Goal: Task Accomplishment & Management: Complete application form

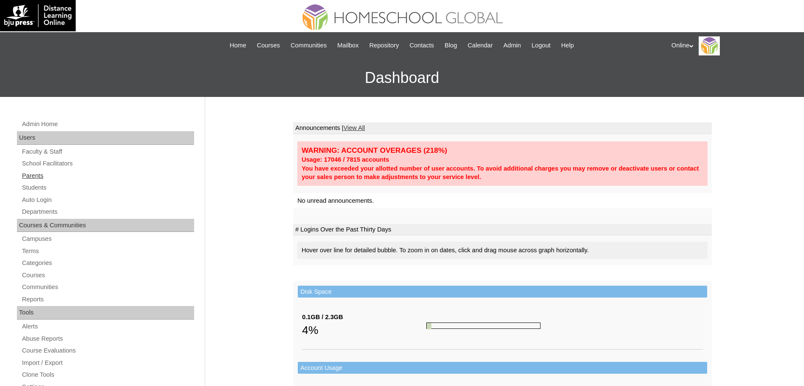
click at [40, 177] on link "Parents" at bounding box center [107, 175] width 173 height 11
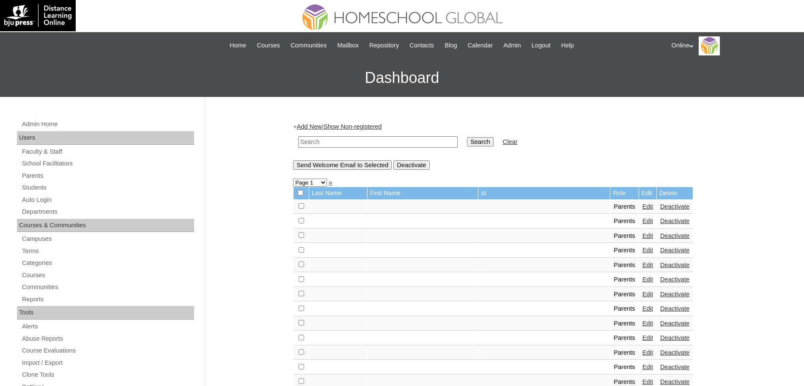
click at [334, 144] on input "text" at bounding box center [377, 141] width 159 height 11
type input "[PERSON_NAME]"
click at [467, 137] on input "Search" at bounding box center [480, 141] width 26 height 9
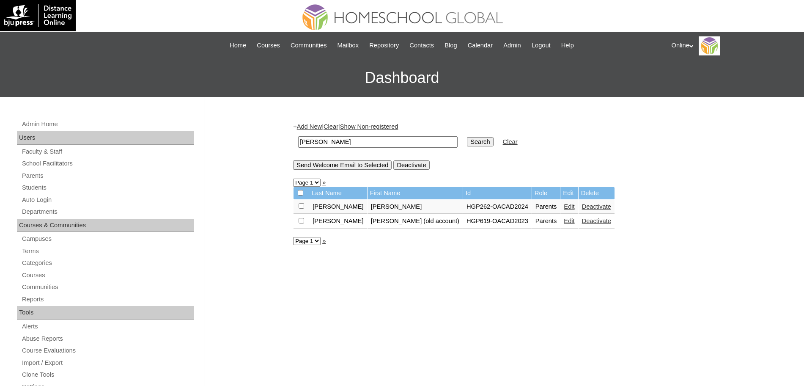
click at [564, 207] on link "Edit" at bounding box center [569, 206] width 11 height 7
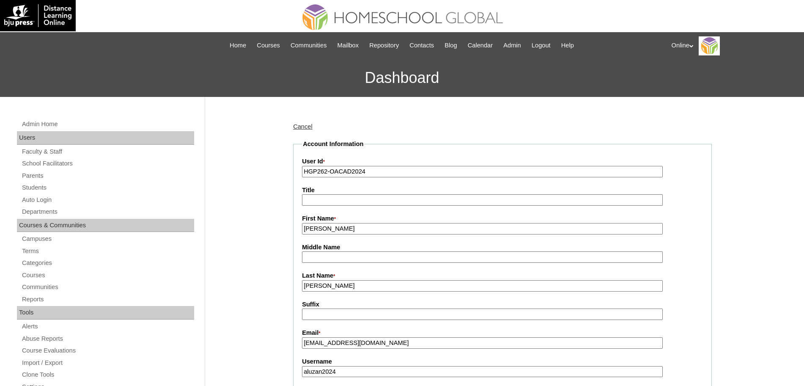
click at [448, 233] on input "Cherry Grace" at bounding box center [482, 228] width 361 height 11
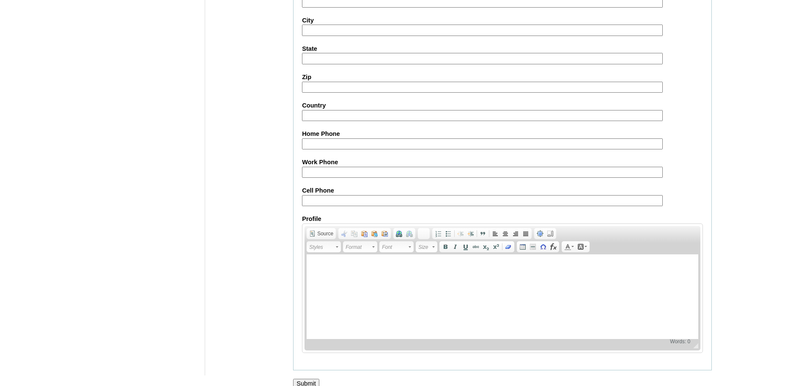
scroll to position [725, 0]
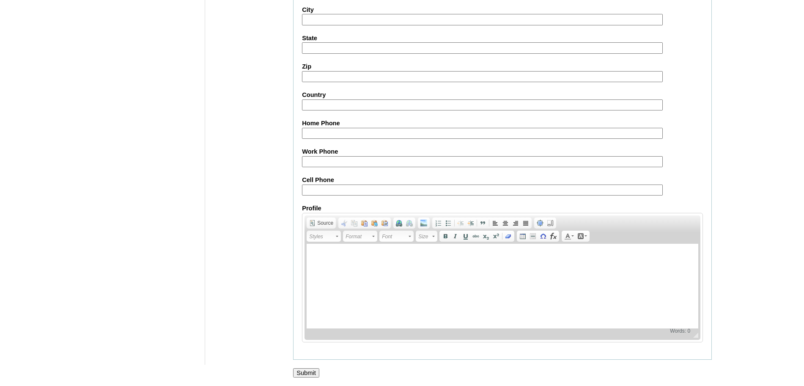
type input "Cherry Grace (2024)"
click at [313, 373] on input "Submit" at bounding box center [306, 372] width 26 height 9
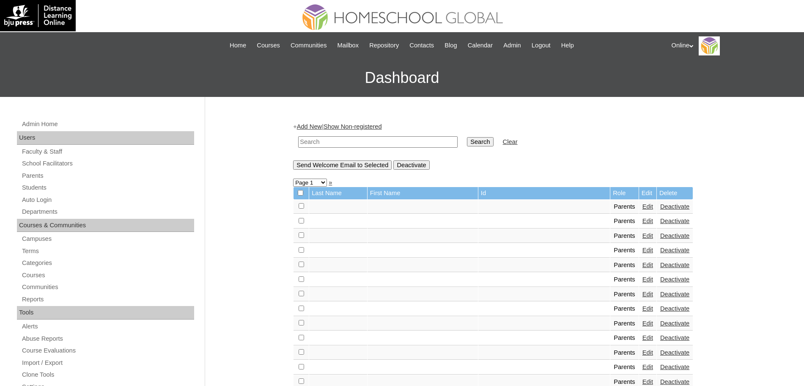
click at [315, 124] on link "Add New" at bounding box center [309, 126] width 25 height 7
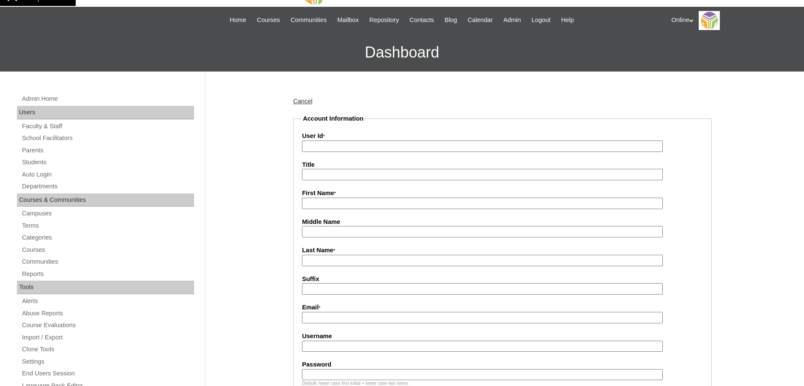
scroll to position [26, 0]
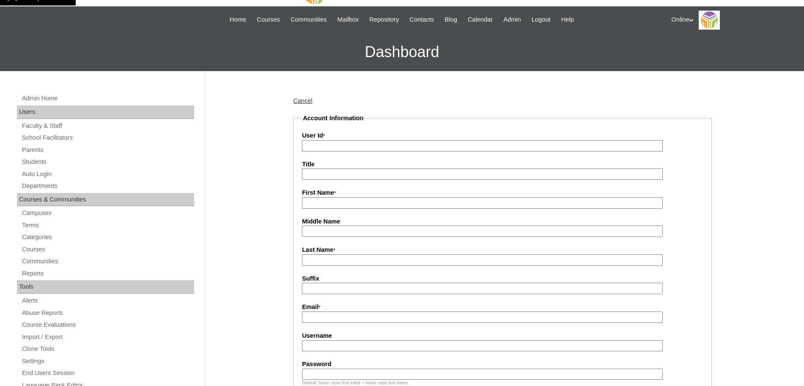
click at [312, 201] on input "First Name *" at bounding box center [482, 202] width 361 height 11
paste input "Cherry [PERSON_NAME] [EMAIL_ADDRESS][DOMAIN_NAME] HGP0267-OACAD2025 fmoscoso202…"
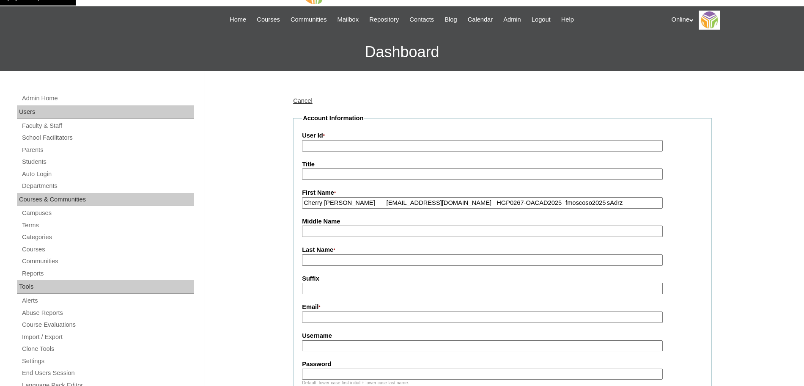
click at [347, 201] on input "Cherry Grace Moscoso cherrythecopywriter@gmail.com HGP0267-OACAD2025 fmoscoso20…" at bounding box center [482, 202] width 361 height 11
type input "Cherry Grace"
click at [312, 260] on input "Last Name *" at bounding box center [482, 259] width 361 height 11
paste input "Moscoso cherrythecopywriter@gmail.com HGP0267-OACAD2025 fmoscoso2025 sAdrz"
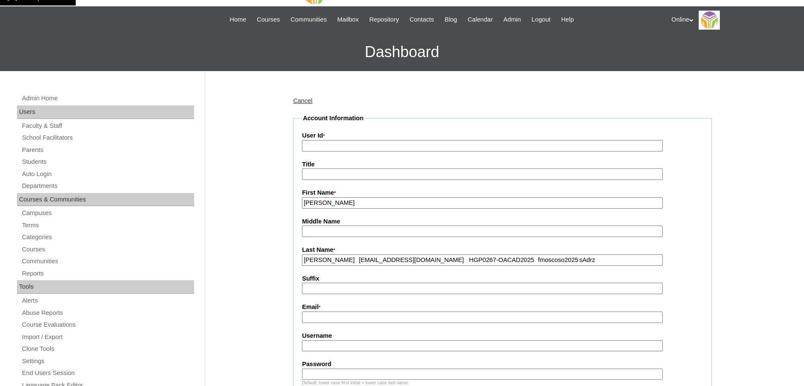
click at [344, 261] on input "Moscoso cherrythecopywriter@gmail.com HGP0267-OACAD2025 fmoscoso2025 sAdrz" at bounding box center [482, 259] width 361 height 11
type input "Moscoso"
click at [318, 318] on input "Email *" at bounding box center [482, 316] width 361 height 11
paste input "cherrythecopywriter@gmail.com HGP0267-OACAD2025 fmoscoso2025 sAdrz"
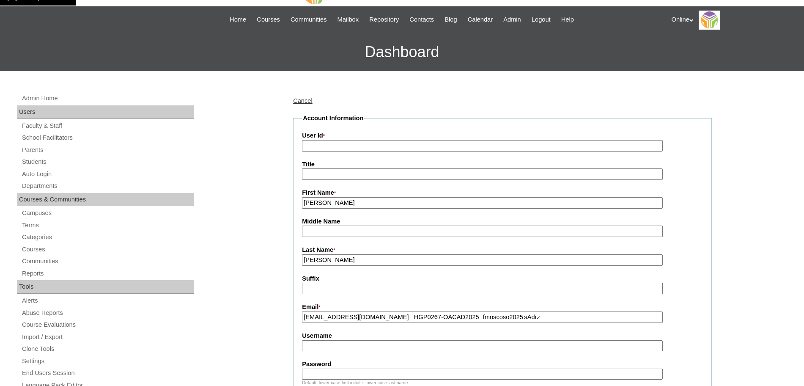
click at [415, 318] on input "cherrythecopywriter@gmail.com HGP0267-OACAD2025 fmoscoso2025 sAdrz" at bounding box center [482, 316] width 361 height 11
type input "cherrythecopywriter@gmail.com"
click at [352, 148] on input "User Id *" at bounding box center [482, 145] width 361 height 11
paste input "HGP0267-OACAD2025 fmoscoso2025 sAdrz"
click at [372, 145] on input "HGP0267-OACAD2025 fmoscoso2025 sAdrz" at bounding box center [482, 145] width 361 height 11
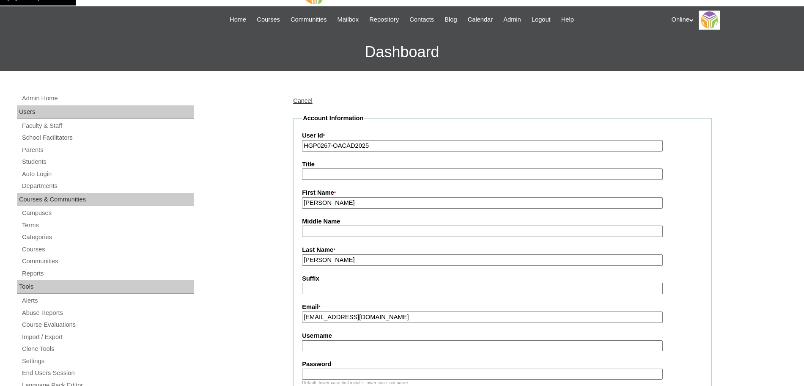
scroll to position [86, 0]
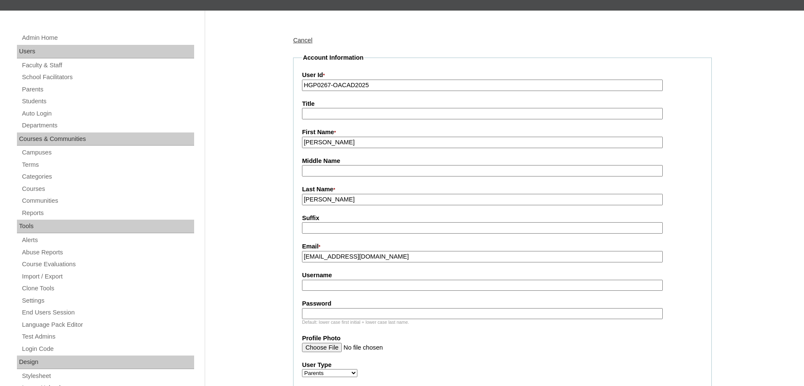
type input "HGP0267-OACAD2025"
click at [351, 288] on input "Username" at bounding box center [482, 285] width 361 height 11
paste input "fmoscoso2025 sAdrz"
click at [357, 288] on input "fmoscoso2025 sAdrz" at bounding box center [482, 285] width 361 height 11
type input "fmoscoso2025"
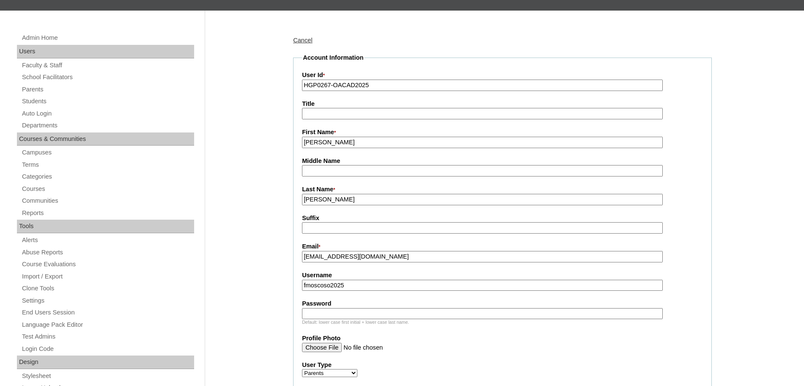
click at [449, 314] on input "Password" at bounding box center [482, 313] width 361 height 11
paste input "sAdrz"
type input "sAdrz"
click at [306, 288] on input "fmoscoso2025" at bounding box center [482, 285] width 361 height 11
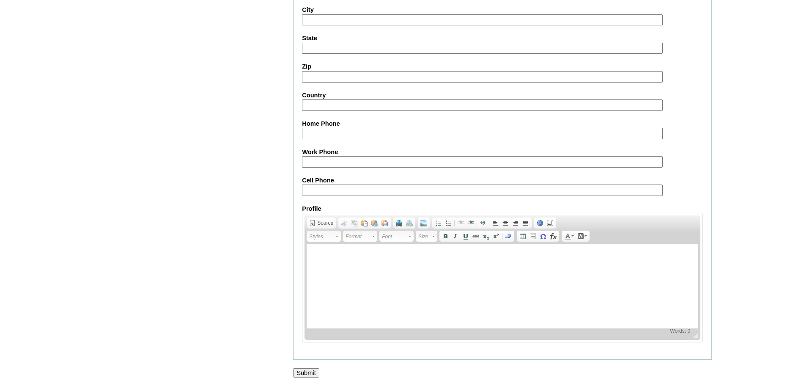
scroll to position [757, 0]
type input "cmoscoso2025"
click at [310, 371] on input "Submit" at bounding box center [306, 372] width 26 height 9
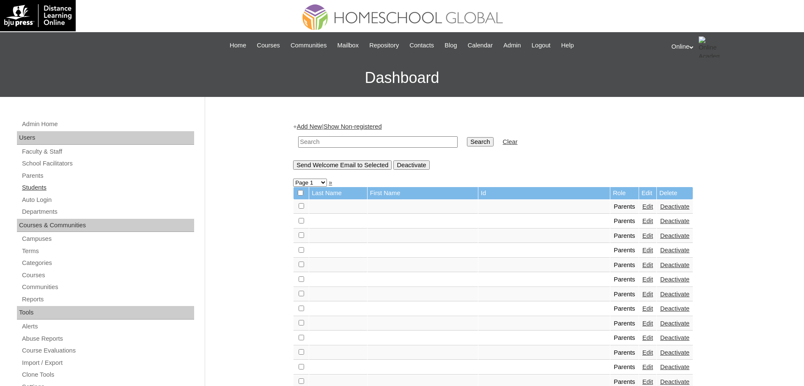
click at [38, 185] on link "Students" at bounding box center [107, 187] width 173 height 11
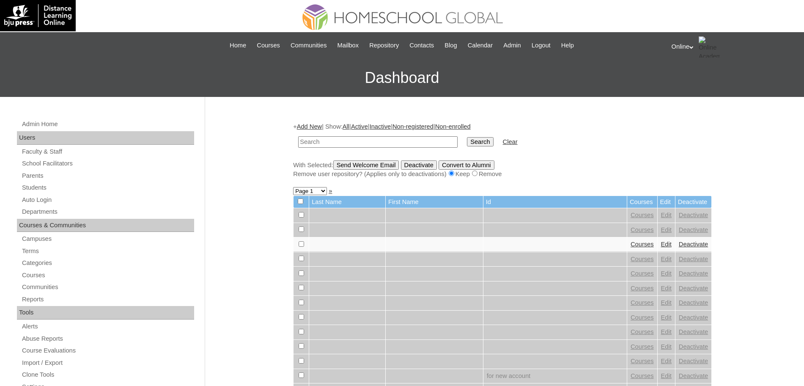
click at [305, 125] on link "Add New" at bounding box center [309, 126] width 25 height 7
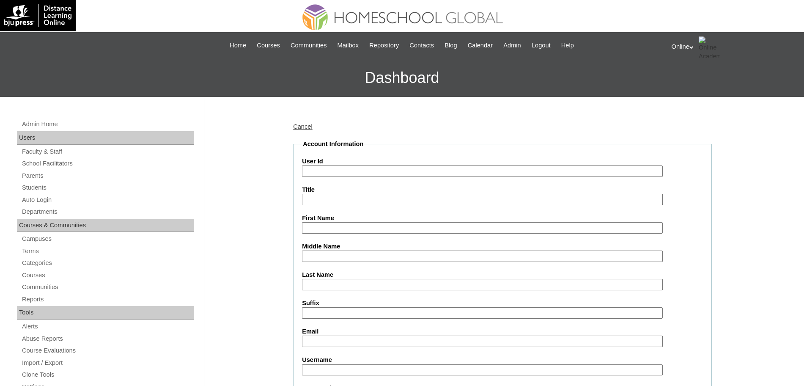
click at [310, 281] on input "Last Name" at bounding box center [482, 284] width 361 height 11
paste input "Aluzan Crystal Kate cherrythecopywriter@gmail.com HG321OACAD2025 crystal.aluzan…"
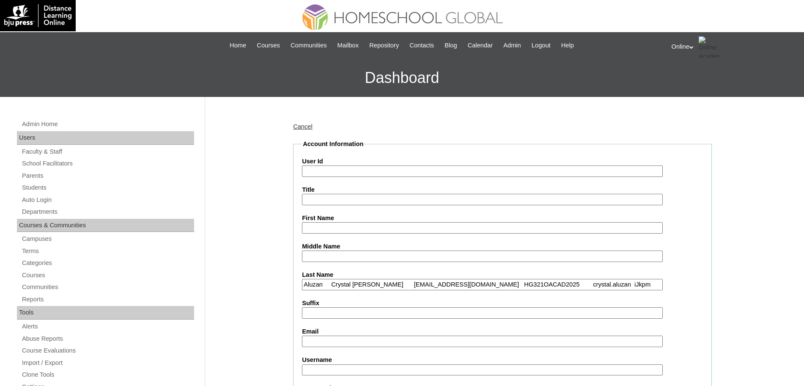
click at [331, 285] on input "Aluzan Crystal Kate cherrythecopywriter@gmail.com HG321OACAD2025 crystal.aluzan…" at bounding box center [482, 284] width 361 height 11
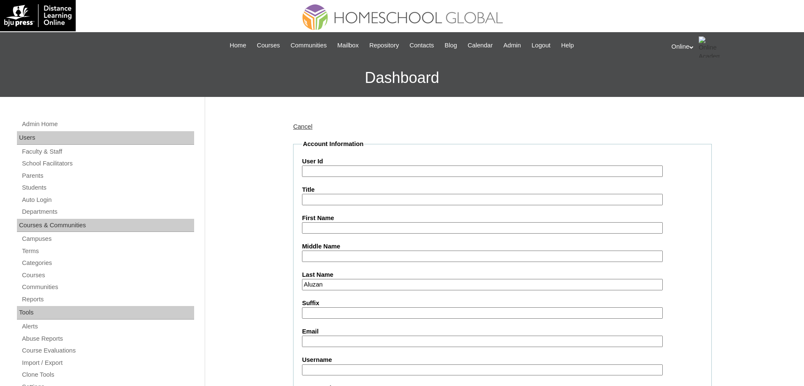
type input "Aluzan"
click at [318, 226] on input "First Name" at bounding box center [482, 227] width 361 height 11
paste input "Crystal Kate cherrythecopywriter@gmail.com HG321OACAD2025 crystal.aluzan iJkpm"
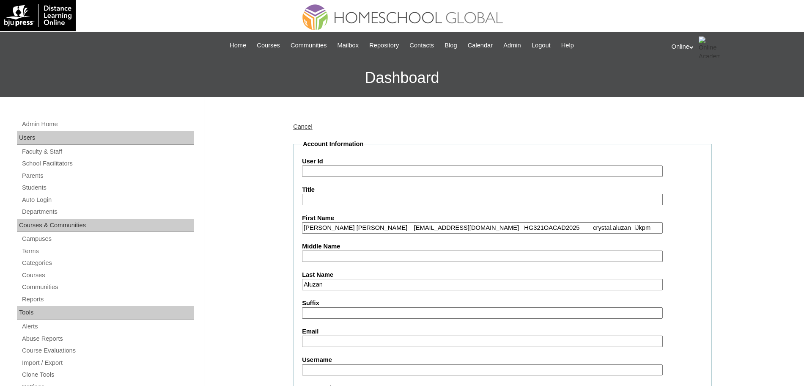
click at [347, 225] on input "Crystal Kate cherrythecopywriter@gmail.com HG321OACAD2025 crystal.aluzan iJkpm" at bounding box center [482, 227] width 361 height 11
type input "Crystal Kate"
click at [309, 340] on input "Email" at bounding box center [482, 340] width 361 height 11
paste input "cherrythecopywriter@gmail.com HG321OACAD2025 crystal.aluzan iJkpm"
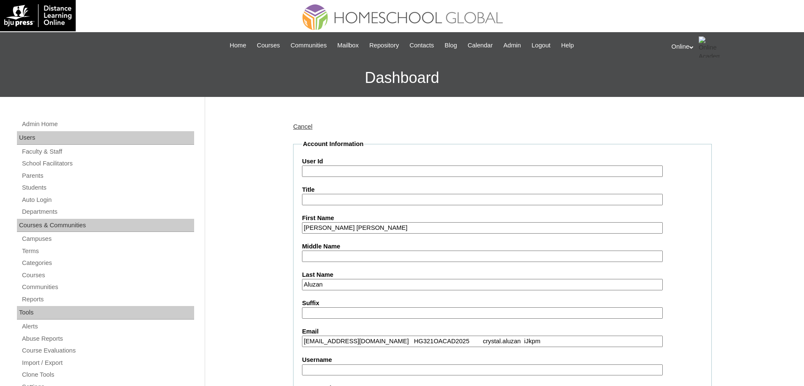
click at [414, 340] on input "cherrythecopywriter@gmail.com HG321OACAD2025 crystal.aluzan iJkpm" at bounding box center [482, 340] width 361 height 11
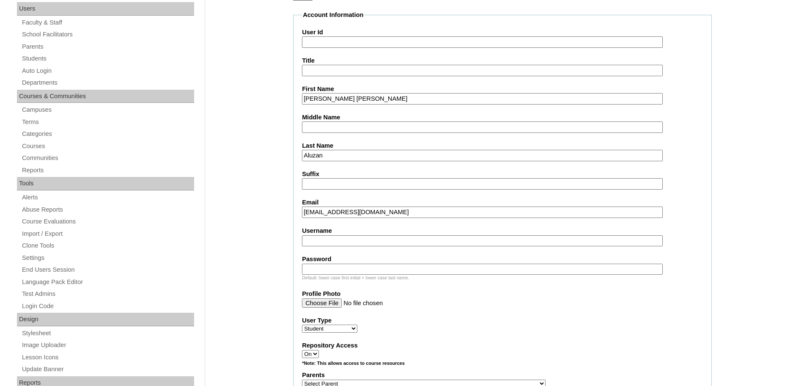
scroll to position [138, 0]
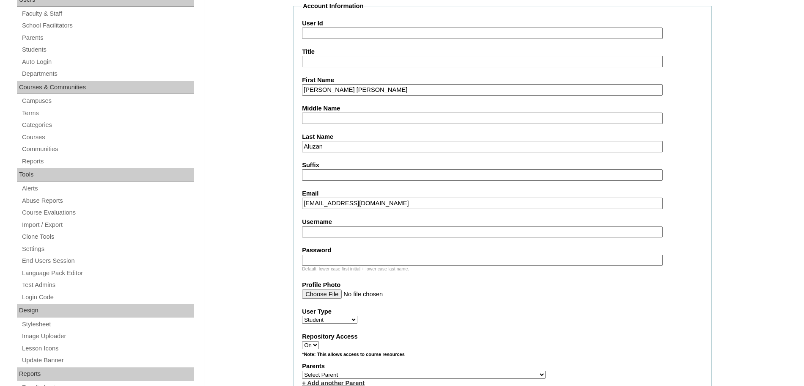
type input "cherrythecopywriter@gmail.com"
click at [319, 35] on input "User Id" at bounding box center [482, 32] width 361 height 11
paste input "HG321OACAD2025 crystal.aluzan iJkpm"
click at [375, 30] on input "HG321OACAD2025 crystal.aluzan iJkpm" at bounding box center [482, 32] width 361 height 11
type input "HG321OACAD2025"
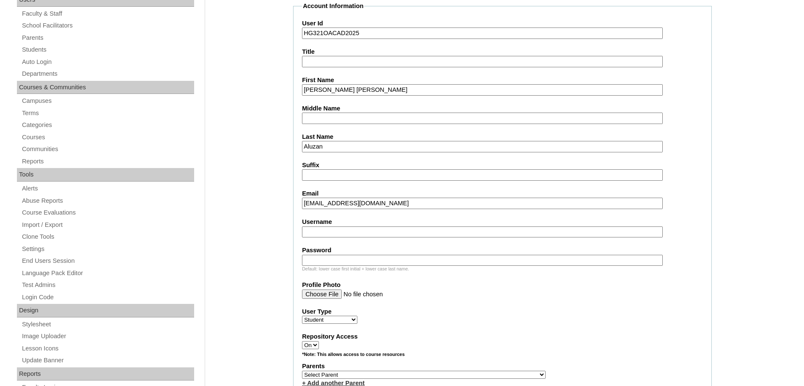
click at [311, 231] on input "Username" at bounding box center [482, 231] width 361 height 11
paste input "crystal.aluzan iJkpm"
click at [360, 232] on input "crystal.aluzan iJkpm" at bounding box center [482, 231] width 361 height 11
type input "crystal.aluzan"
click at [376, 261] on input "Password" at bounding box center [482, 260] width 361 height 11
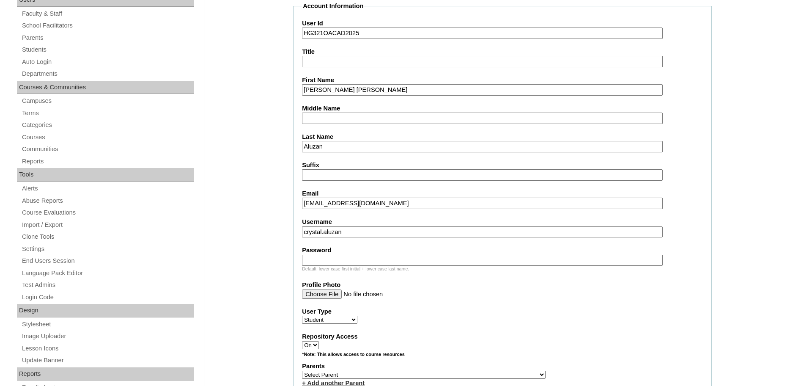
paste input "iJkpm"
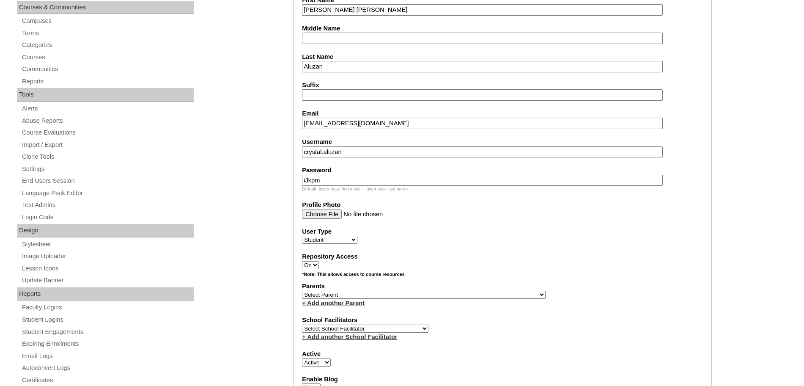
scroll to position [229, 0]
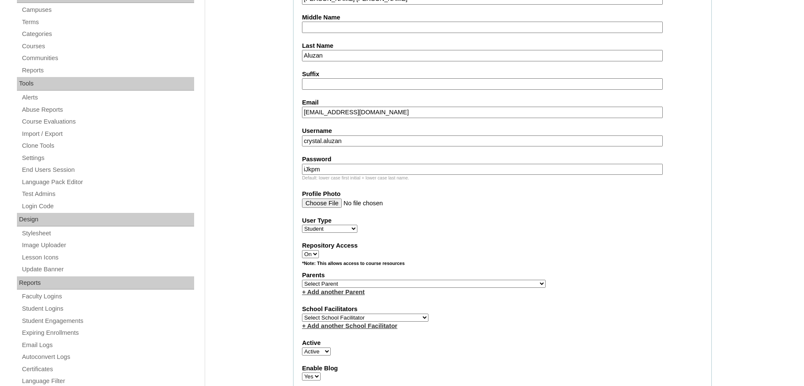
type input "iJkpm"
click at [382, 284] on select "Select Parent , , , , , , , , , , , , , , , , , , , , , , , , , , , , , , , , ,…" at bounding box center [424, 284] width 244 height 8
select select "44189"
click at [302, 280] on select "Select Parent , , , , , , , , , , , , , , , , , , , , , , , , , , , , , , , , ,…" at bounding box center [424, 284] width 244 height 8
click at [350, 316] on select "Select School Facilitator Norman Añain Ruffa Abadijas Mary Abella Gloryfe Abion…" at bounding box center [365, 317] width 126 height 8
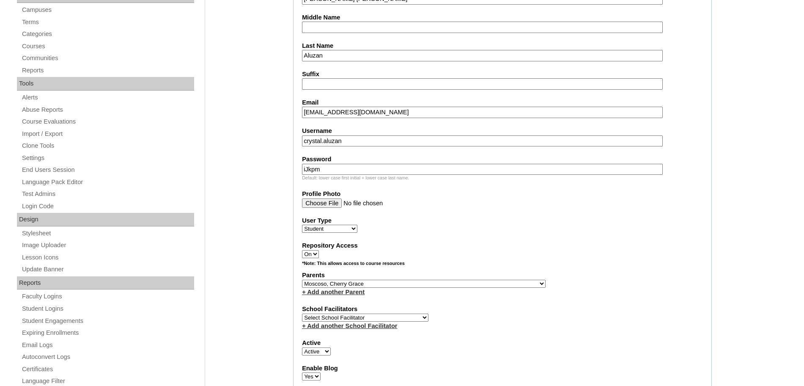
select select "43686"
click at [302, 313] on select "Select School Facilitator Norman Añain Ruffa Abadijas Mary Abella Gloryfe Abion…" at bounding box center [365, 317] width 126 height 8
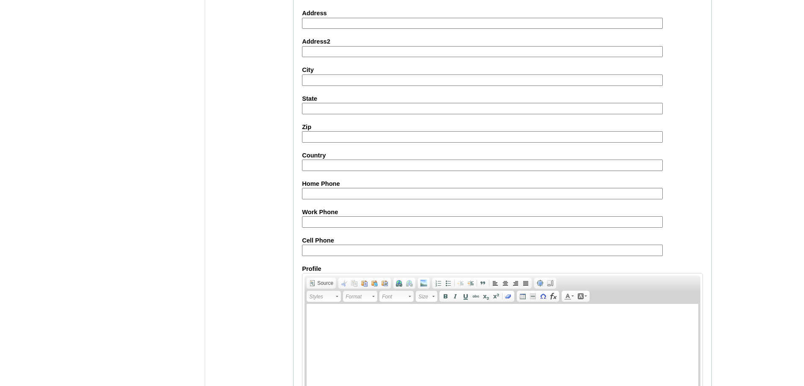
scroll to position [901, 0]
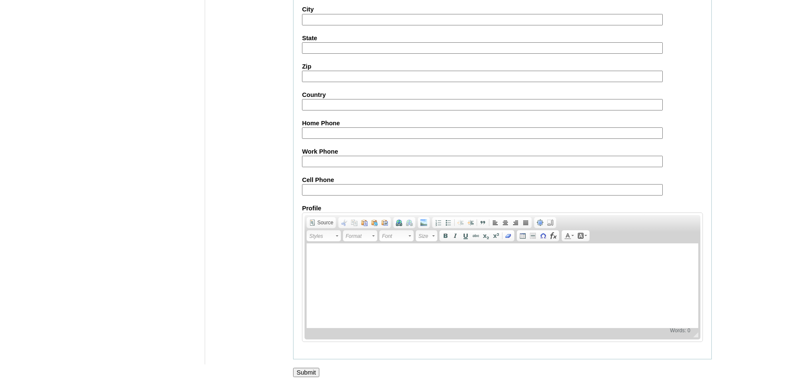
click at [310, 368] on input "Submit" at bounding box center [306, 372] width 26 height 9
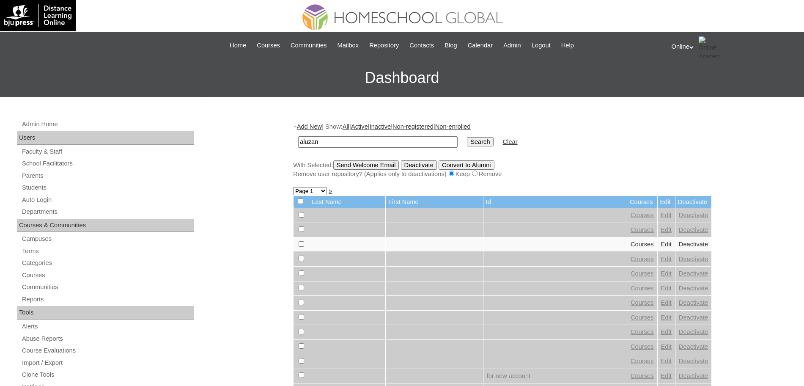
type input "aluzan"
click at [467, 143] on input "Search" at bounding box center [480, 141] width 26 height 9
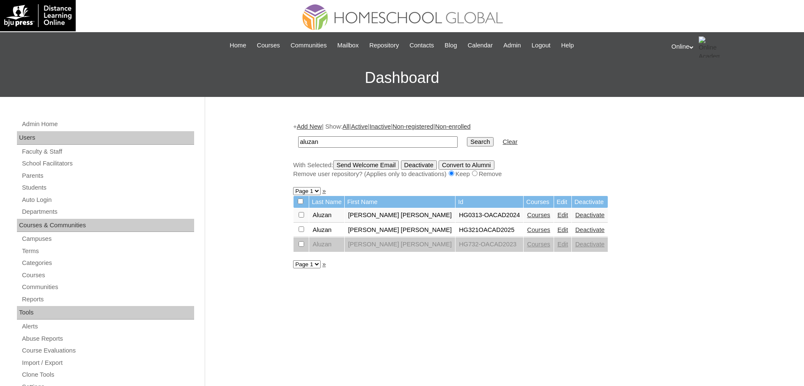
click at [557, 230] on link "Edit" at bounding box center [562, 229] width 11 height 7
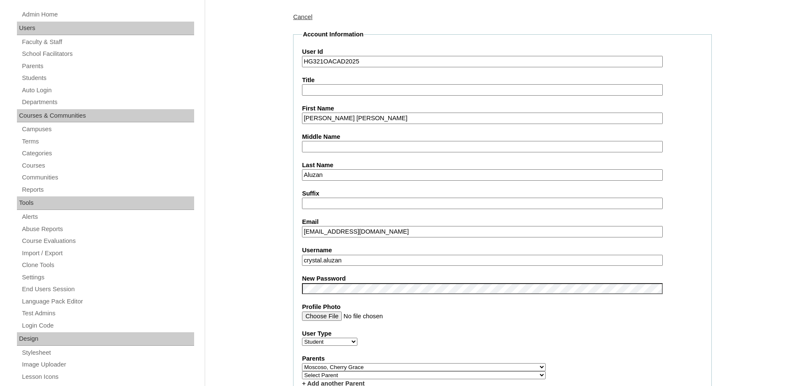
scroll to position [110, 0]
click at [357, 263] on input "crystal.aluzan" at bounding box center [482, 259] width 361 height 11
type input "crystal.aluzan2025"
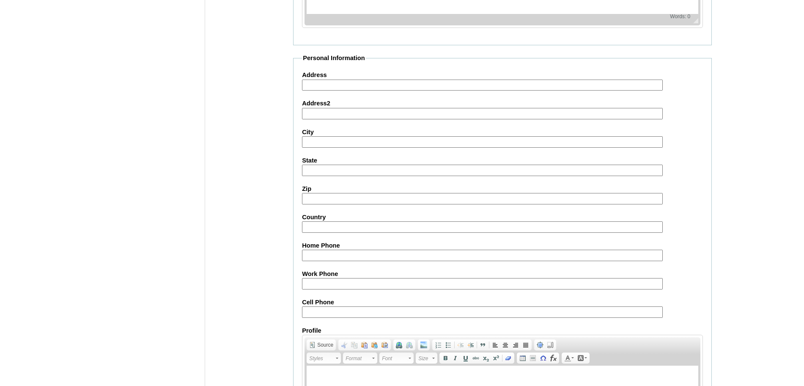
scroll to position [911, 0]
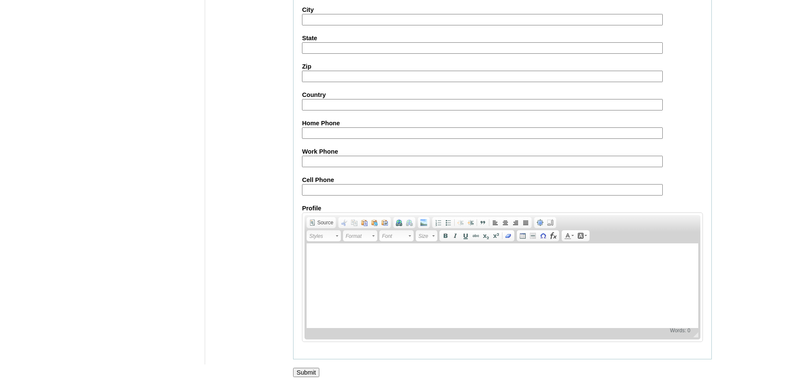
click at [305, 369] on input "Submit" at bounding box center [306, 372] width 26 height 9
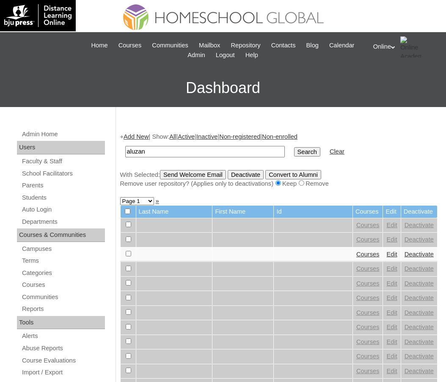
type input "aluzan"
click at [294, 147] on input "Search" at bounding box center [307, 151] width 26 height 9
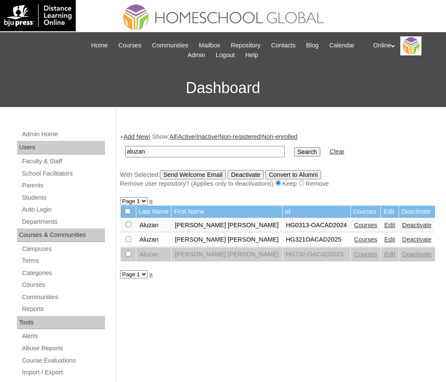
click at [354, 241] on link "Courses" at bounding box center [365, 239] width 23 height 7
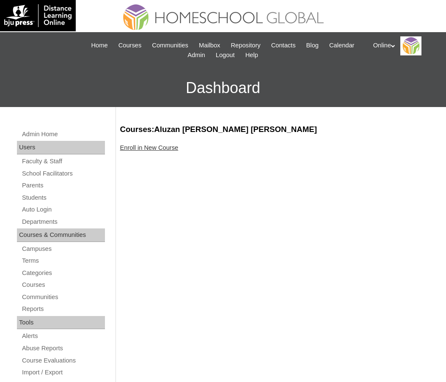
click at [152, 145] on link "Enroll in New Course" at bounding box center [149, 147] width 58 height 7
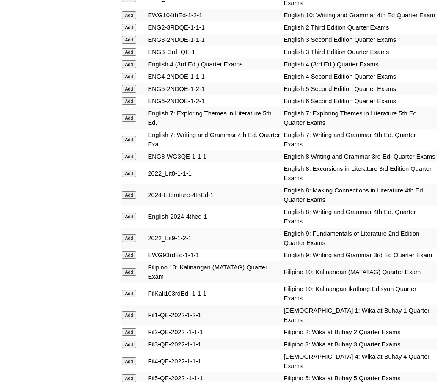
scroll to position [1205, 0]
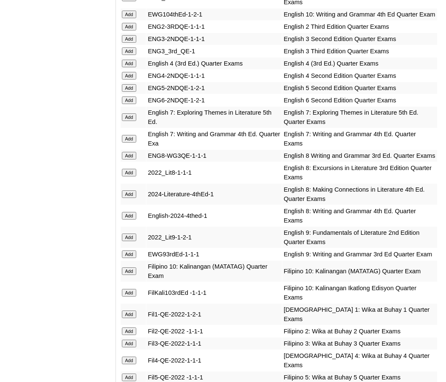
click at [131, 67] on input "Add" at bounding box center [129, 64] width 15 height 8
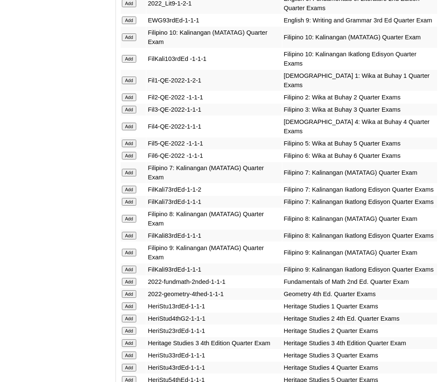
scroll to position [1439, 0]
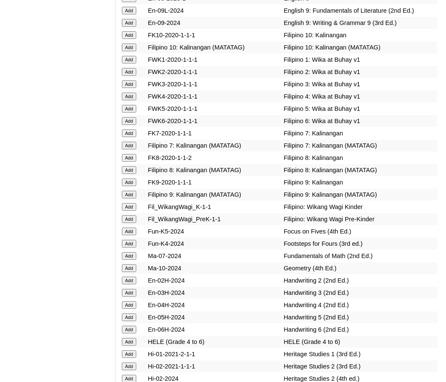
scroll to position [3163, 0]
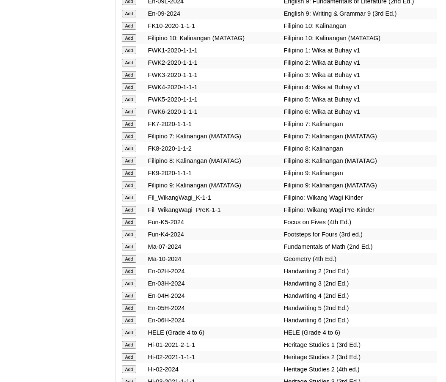
click at [128, 91] on input "Add" at bounding box center [129, 87] width 15 height 8
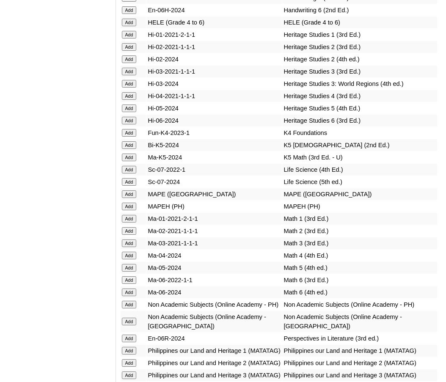
scroll to position [3474, 0]
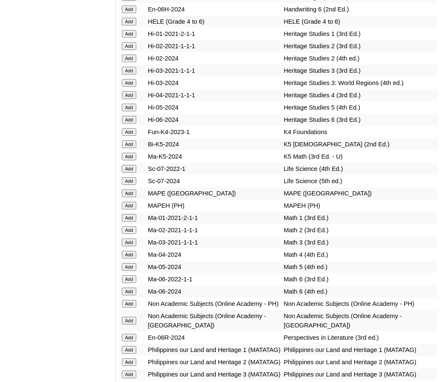
click at [133, 258] on input "Add" at bounding box center [129, 255] width 15 height 8
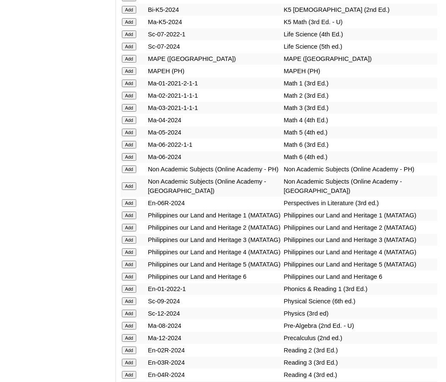
scroll to position [3610, 0]
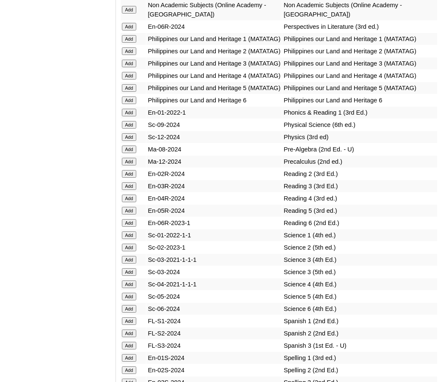
scroll to position [3787, 0]
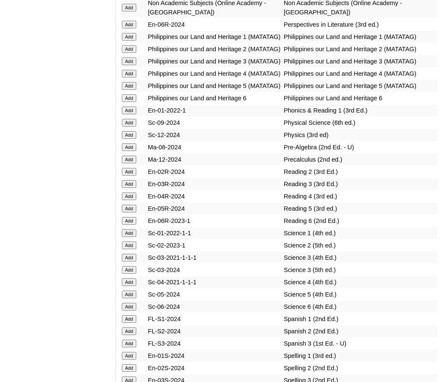
click at [129, 200] on input "Add" at bounding box center [129, 196] width 15 height 8
click at [129, 286] on input "Add" at bounding box center [129, 282] width 15 height 8
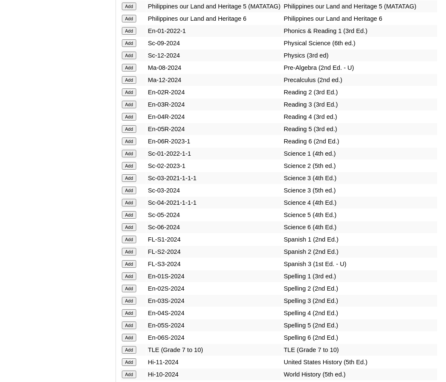
scroll to position [3872, 0]
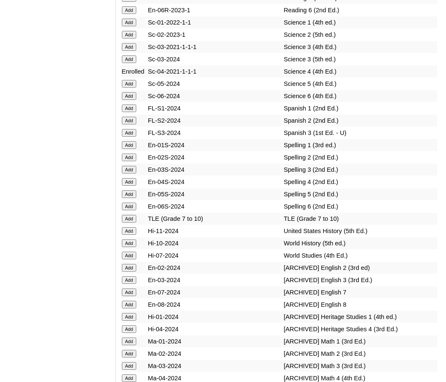
scroll to position [3978, 0]
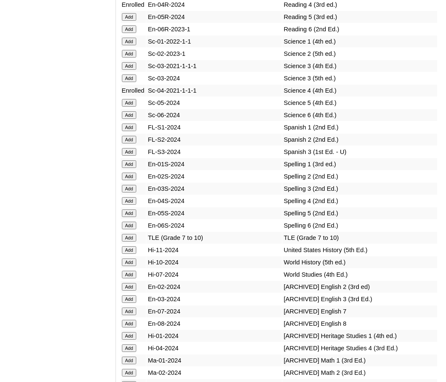
click at [128, 205] on input "Add" at bounding box center [129, 201] width 15 height 8
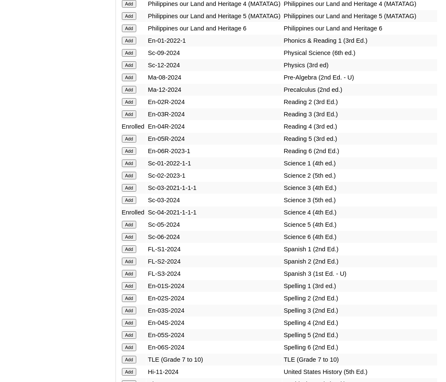
scroll to position [3855, 0]
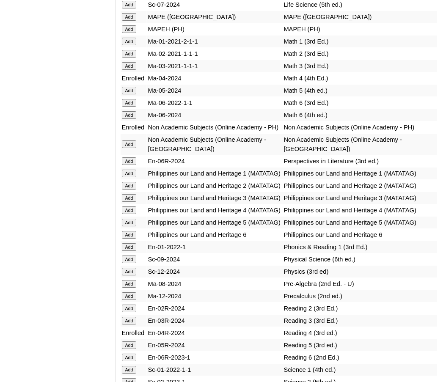
scroll to position [3650, 0]
click at [132, 214] on input "Add" at bounding box center [129, 210] width 15 height 8
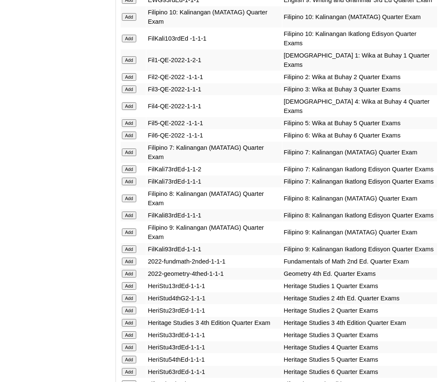
scroll to position [1459, 0]
click at [133, 110] on input "Add" at bounding box center [129, 106] width 15 height 8
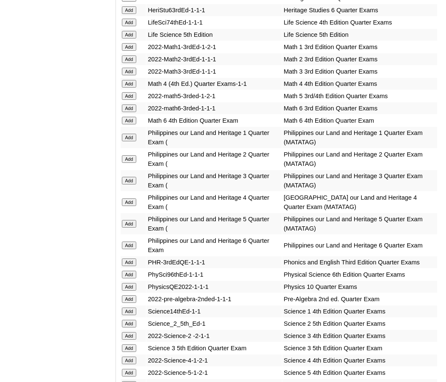
scroll to position [1827, 0]
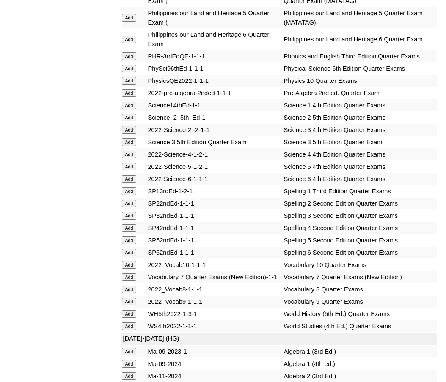
scroll to position [2027, 0]
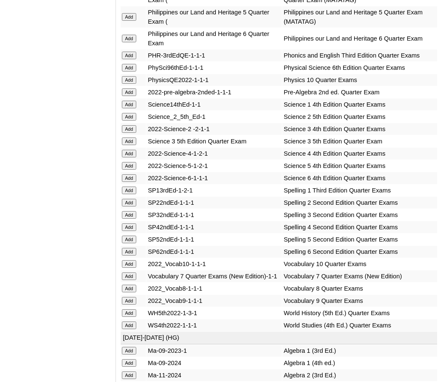
click at [130, 231] on input "Add" at bounding box center [129, 227] width 15 height 8
click at [132, 157] on input "Add" at bounding box center [129, 154] width 15 height 8
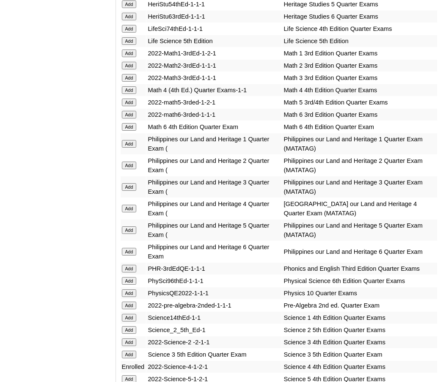
scroll to position [1817, 0]
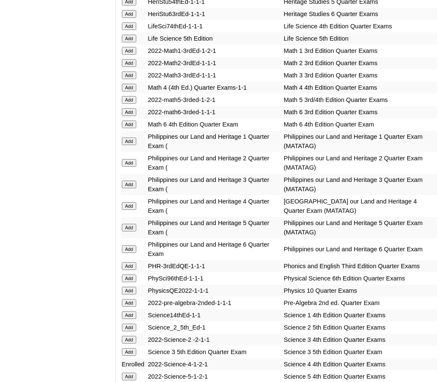
click at [131, 91] on input "Add" at bounding box center [129, 88] width 15 height 8
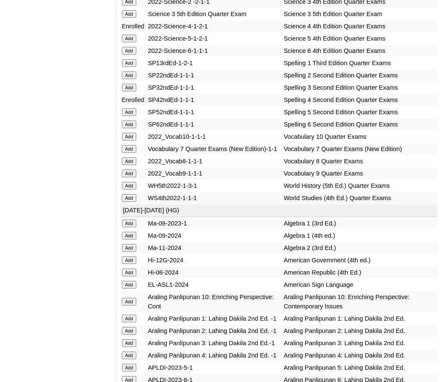
scroll to position [2155, 0]
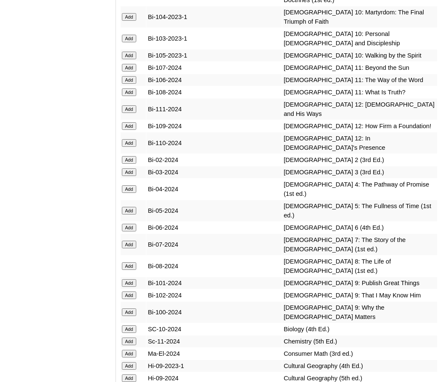
scroll to position [2589, 0]
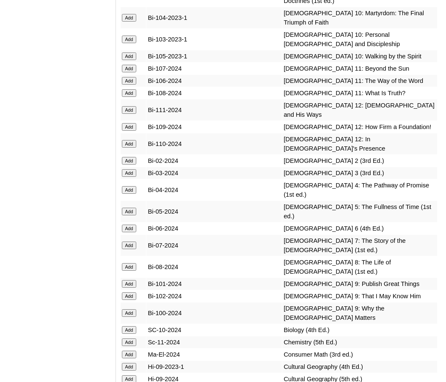
click at [132, 194] on input "Add" at bounding box center [129, 190] width 15 height 8
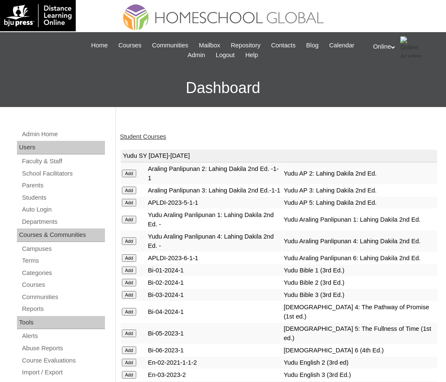
click at [148, 136] on link "Student Courses" at bounding box center [143, 136] width 46 height 7
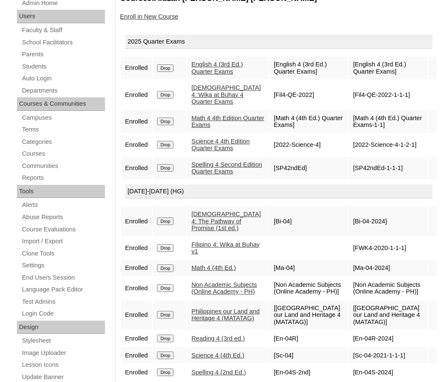
scroll to position [131, 0]
click at [160, 17] on link "Enroll in New Course" at bounding box center [149, 17] width 58 height 7
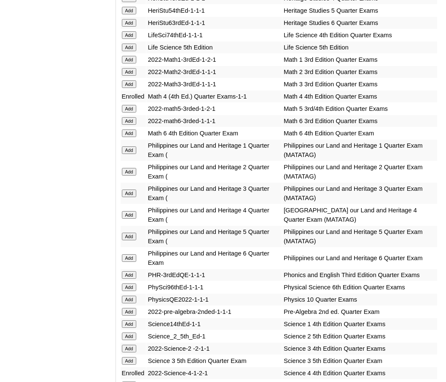
scroll to position [1808, 0]
click at [131, 218] on input "Add" at bounding box center [129, 215] width 15 height 8
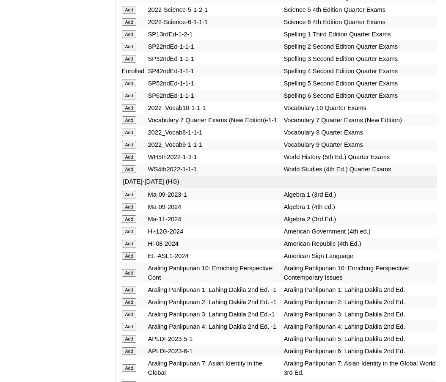
scroll to position [2184, 0]
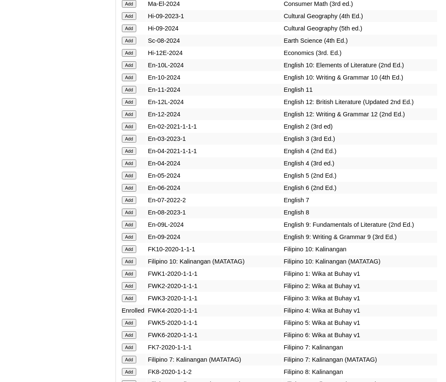
scroll to position [2941, 0]
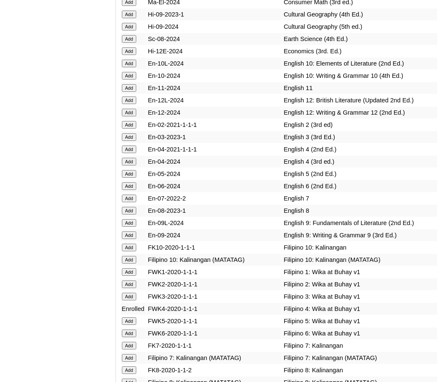
click at [133, 165] on input "Add" at bounding box center [129, 162] width 15 height 8
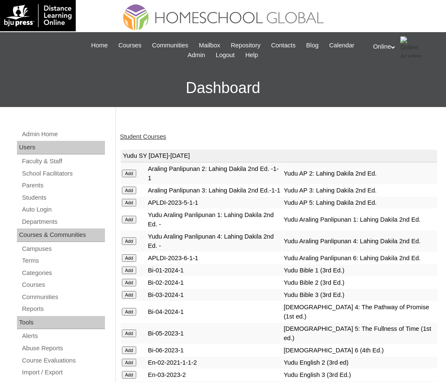
click at [154, 135] on link "Student Courses" at bounding box center [143, 136] width 46 height 7
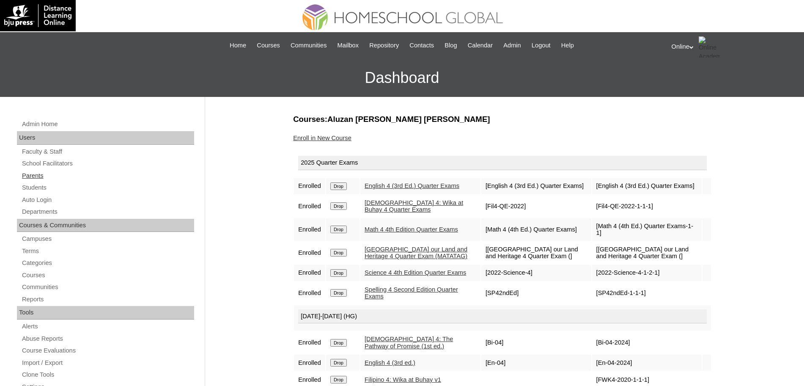
click at [37, 174] on link "Parents" at bounding box center [107, 175] width 173 height 11
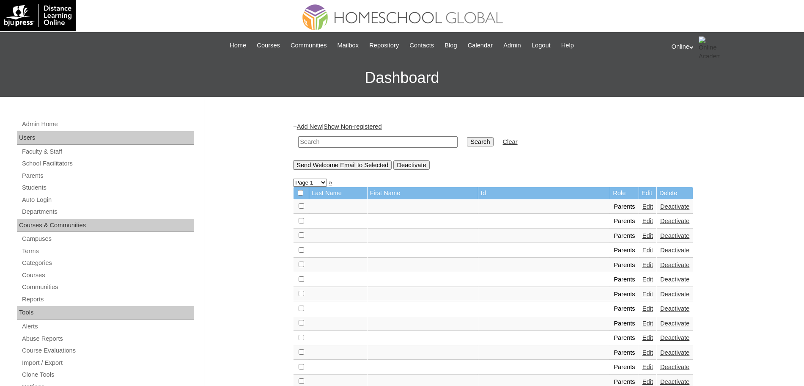
click at [318, 140] on input "text" at bounding box center [377, 141] width 159 height 11
type input "lesaca"
click at [467, 137] on input "Search" at bounding box center [480, 141] width 26 height 9
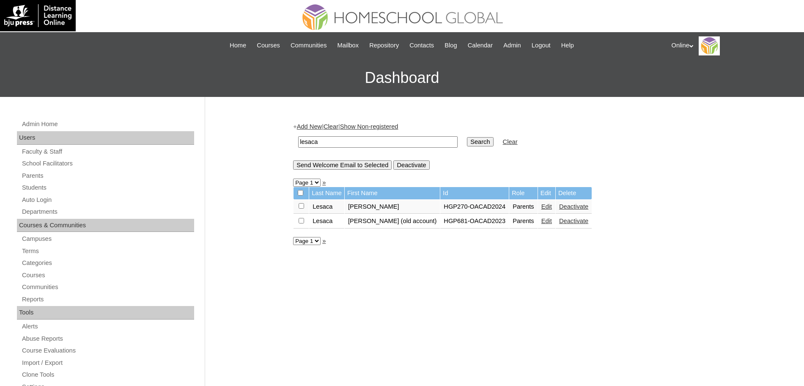
click at [552, 205] on link "Edit" at bounding box center [546, 206] width 11 height 7
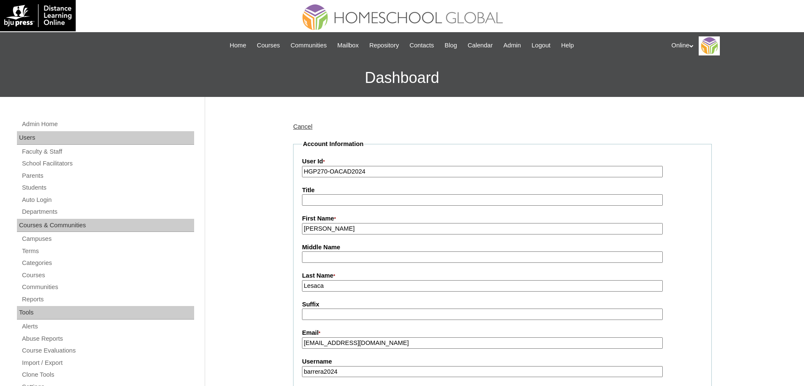
click at [422, 232] on input "[PERSON_NAME]" at bounding box center [482, 228] width 361 height 11
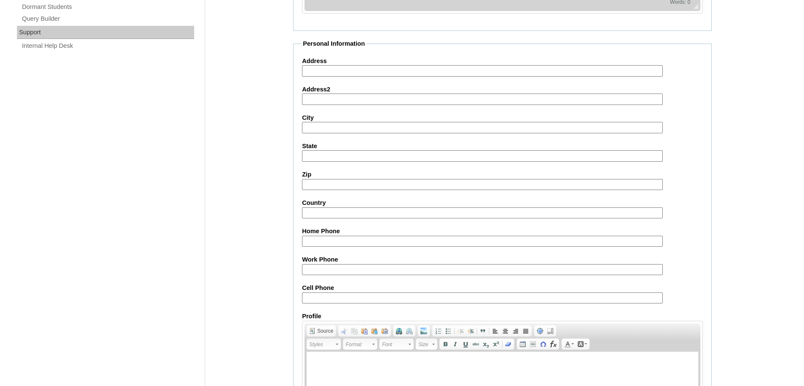
scroll to position [725, 0]
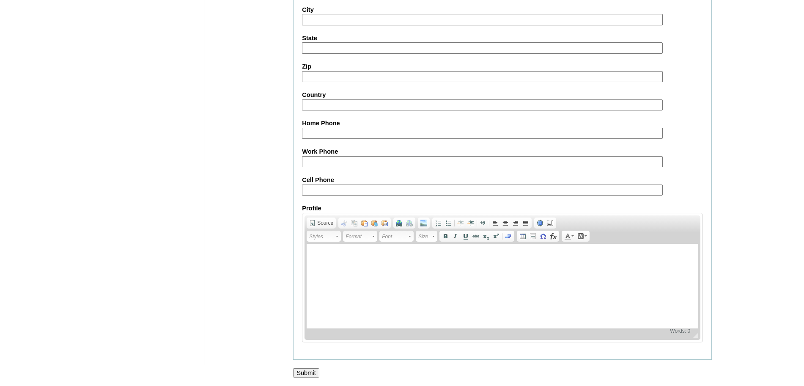
type input "[PERSON_NAME] (2024)"
click at [306, 376] on input "Submit" at bounding box center [306, 372] width 26 height 9
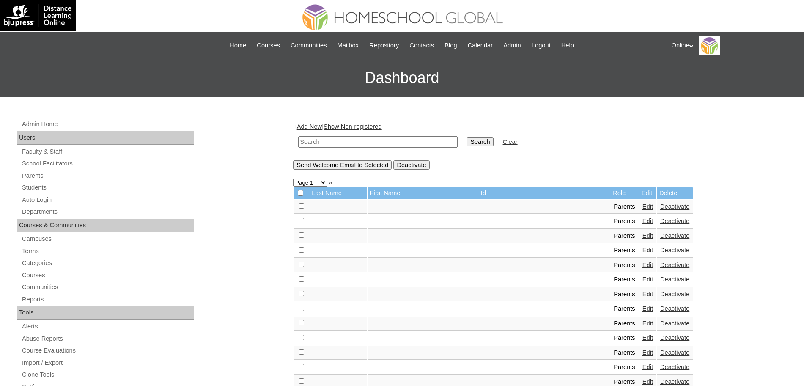
click at [309, 126] on link "Add New" at bounding box center [309, 126] width 25 height 7
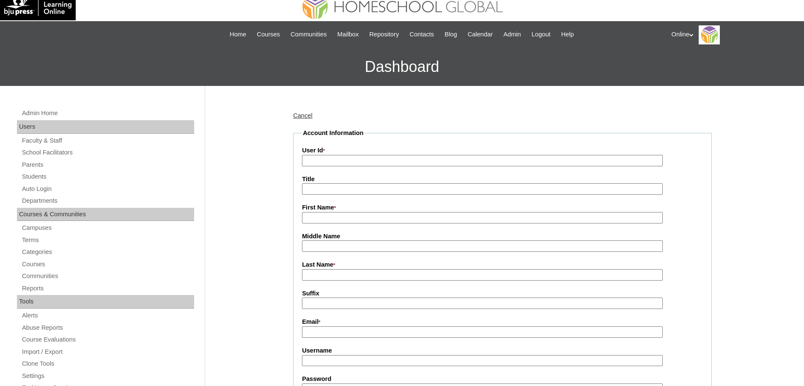
scroll to position [13, 0]
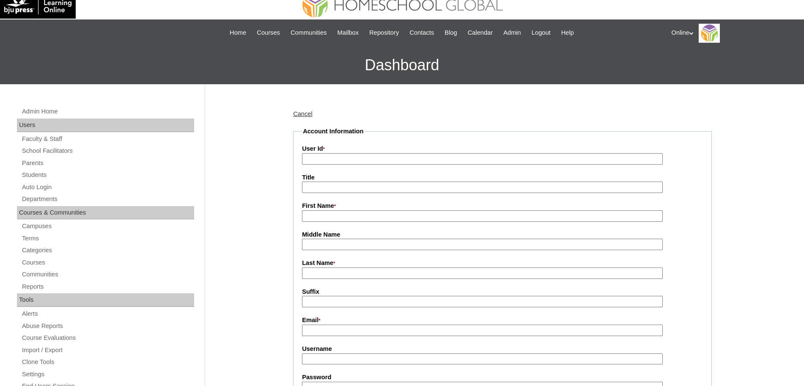
click at [318, 217] on input "First Name *" at bounding box center [482, 215] width 361 height 11
paste input "Anna Francesca Lesaca annabarrera@ymail.com HGP0268-OACAD2025 alesaca2025 kjhug"
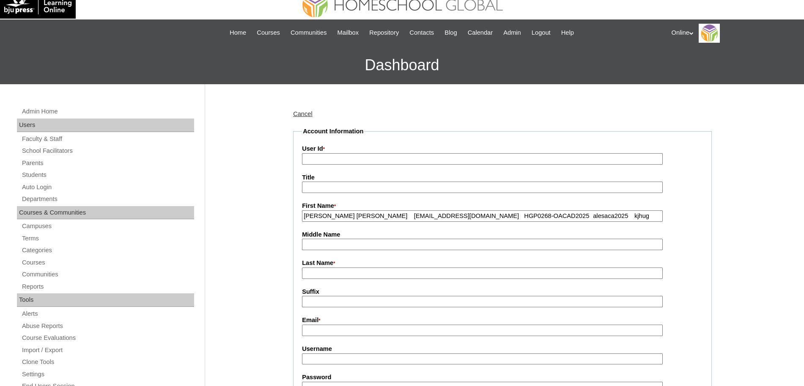
click at [354, 216] on input "Anna Francesca Lesaca annabarrera@ymail.com HGP0268-OACAD2025 alesaca2025 kjhug" at bounding box center [482, 215] width 361 height 11
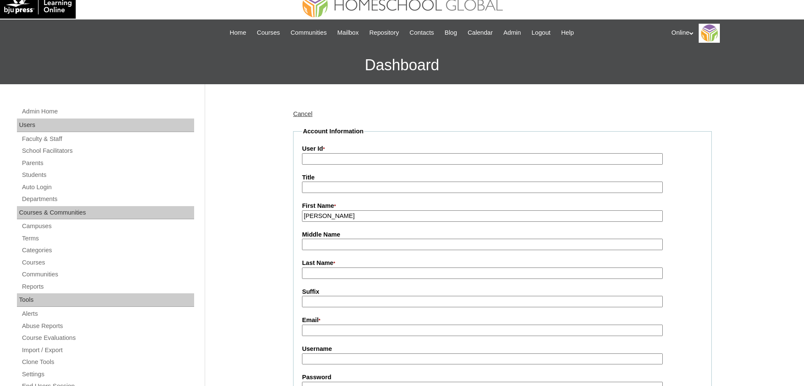
type input "Anna Francesca"
click at [361, 272] on input "Last Name *" at bounding box center [482, 272] width 361 height 11
paste input "Lesaca annabarrera@ymail.com HGP0268-OACAD2025 alesaca2025 kjhug"
click at [333, 271] on input "Lesaca annabarrera@ymail.com HGP0268-OACAD2025 alesaca2025 kjhug" at bounding box center [482, 272] width 361 height 11
type input "Lesaca"
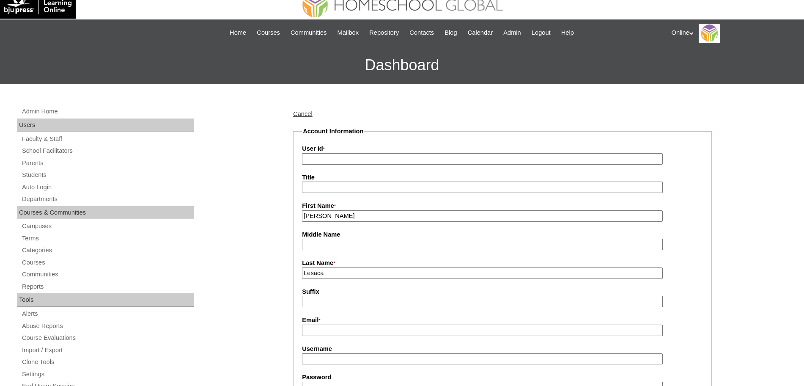
click at [329, 334] on input "Email *" at bounding box center [482, 329] width 361 height 11
paste input "annabarrera@ymail.com HGP0268-OACAD2025 alesaca2025 kjhug"
click at [386, 331] on input "annabarrera@ymail.com HGP0268-OACAD2025 alesaca2025 kjhug" at bounding box center [482, 329] width 361 height 11
type input "annabarrera@ymail.com"
click at [331, 156] on input "User Id *" at bounding box center [482, 158] width 361 height 11
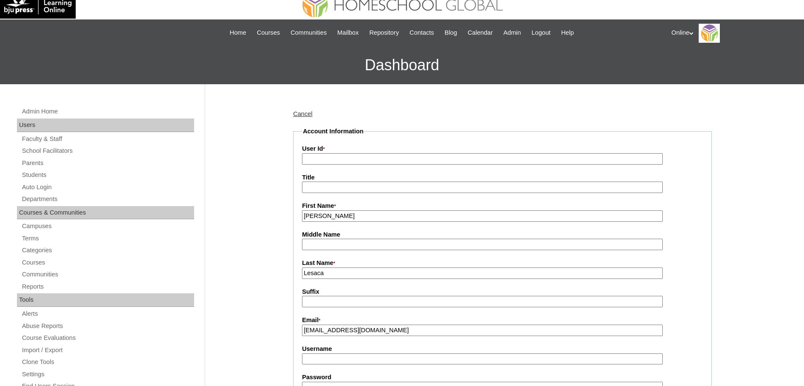
paste input "HGP0268-OACAD2025 alesaca2025 kjhug"
click at [374, 159] on input "HGP0268-OACAD2025 alesaca2025 kjhug" at bounding box center [482, 158] width 361 height 11
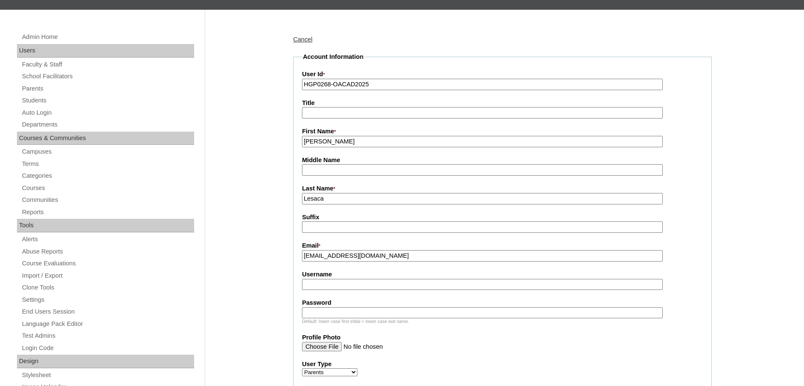
scroll to position [88, 0]
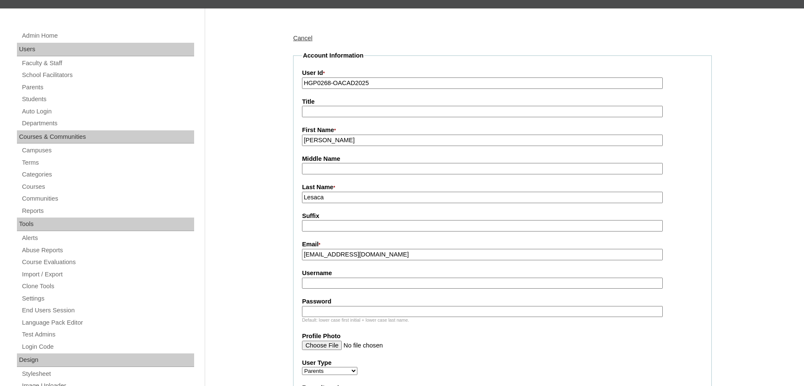
type input "HGP0268-OACAD2025"
click at [327, 283] on input "Username" at bounding box center [482, 282] width 361 height 11
paste input "alesaca2025 kjhug"
click at [344, 283] on input "alesaca2025 kjhug" at bounding box center [482, 282] width 361 height 11
type input "alesaca2025"
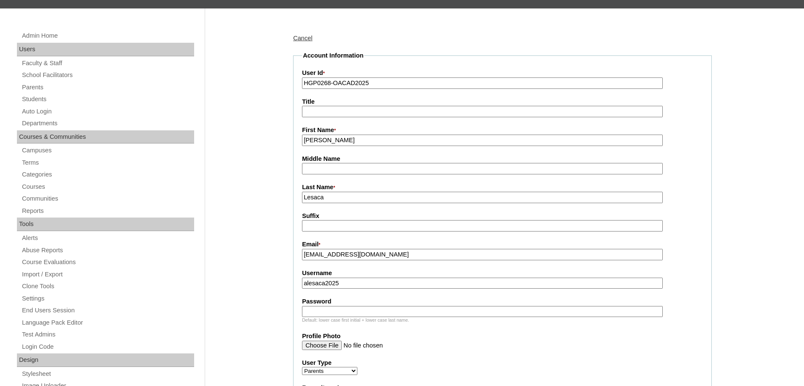
click at [370, 316] on input "Password" at bounding box center [482, 311] width 361 height 11
paste input "kjhug"
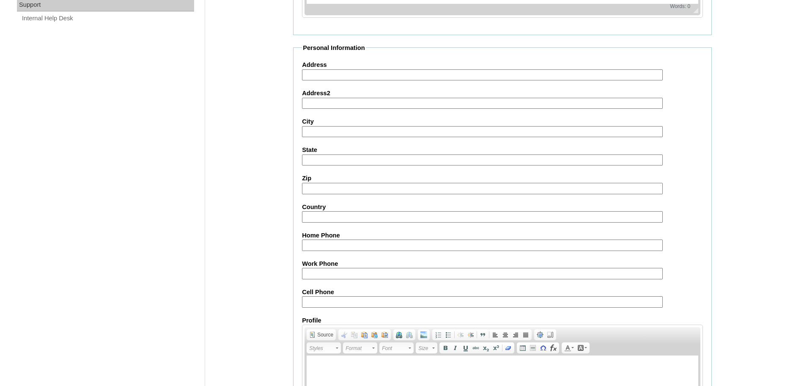
scroll to position [757, 0]
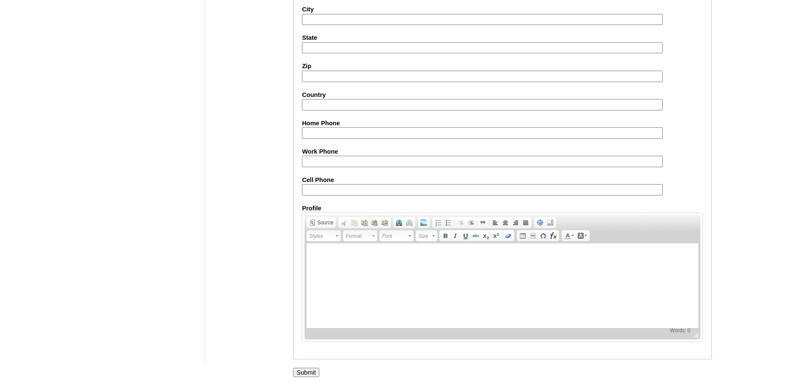
type input "kjhug"
click at [318, 373] on input "Submit" at bounding box center [306, 372] width 26 height 9
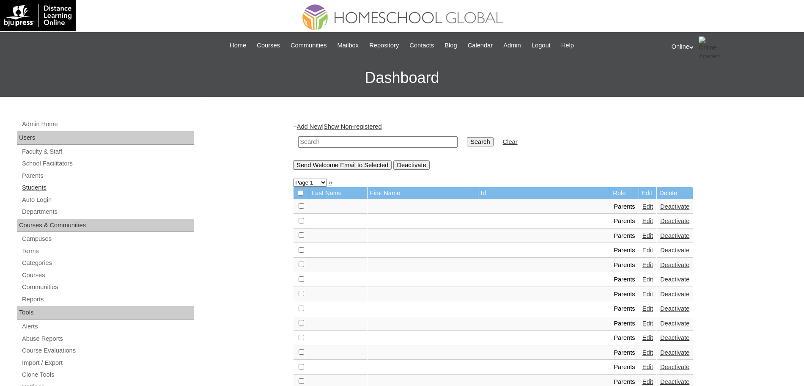
click at [38, 187] on link "Students" at bounding box center [107, 187] width 173 height 11
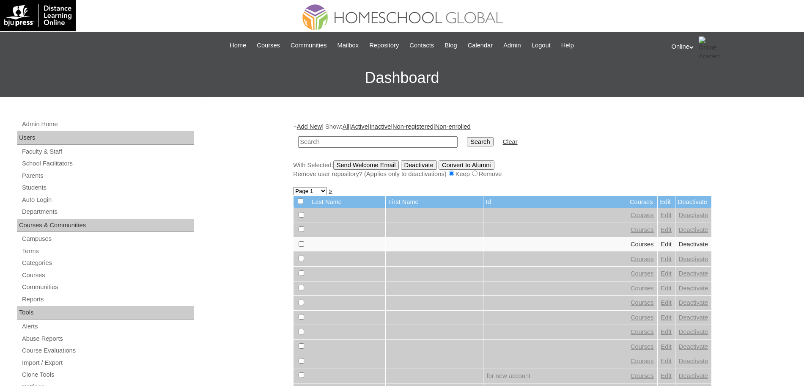
click at [314, 125] on link "Add New" at bounding box center [309, 126] width 25 height 7
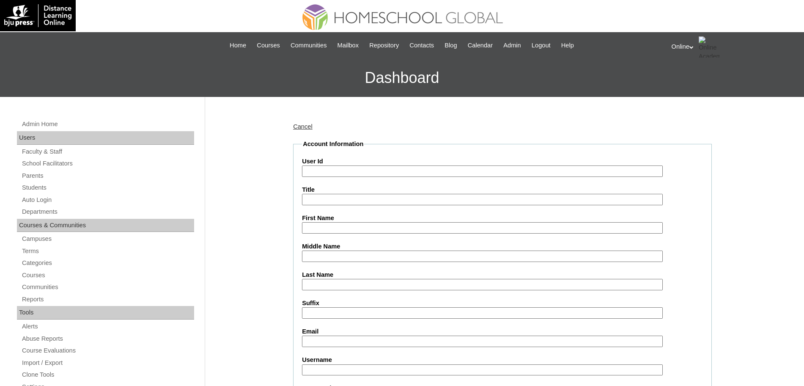
click at [314, 281] on input "Last Name" at bounding box center [482, 284] width 361 height 11
paste input "Barrera Mirelle Alyanna Olivia annabarrera@ymail.com HG322OACAD2025 mirelle.bar…"
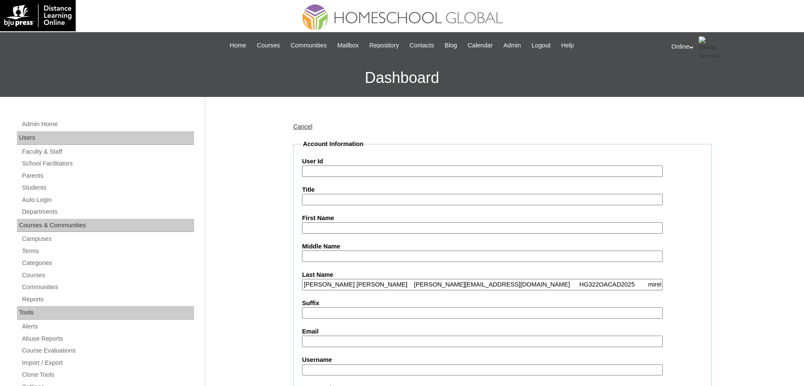
click at [330, 283] on input "Barrera Mirelle Alyanna Olivia annabarrera@ymail.com HG322OACAD2025 mirelle.bar…" at bounding box center [482, 284] width 361 height 11
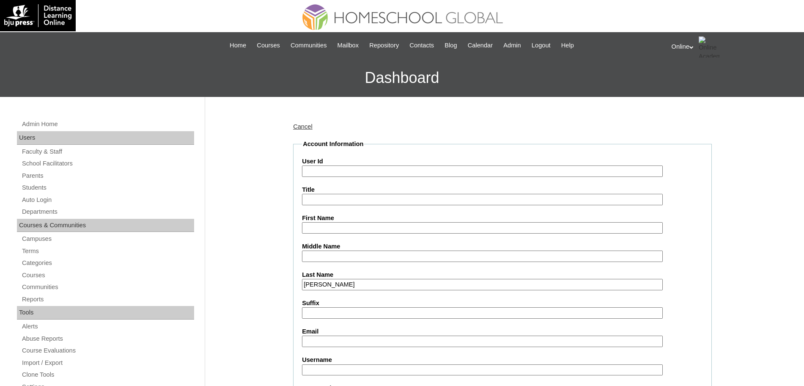
type input "Barrera"
click at [414, 224] on input "First Name" at bounding box center [482, 227] width 361 height 11
paste input "Mirelle Alyanna Olivia annabarrera@ymail.com HG322OACAD2025 mirelle.barrera2025…"
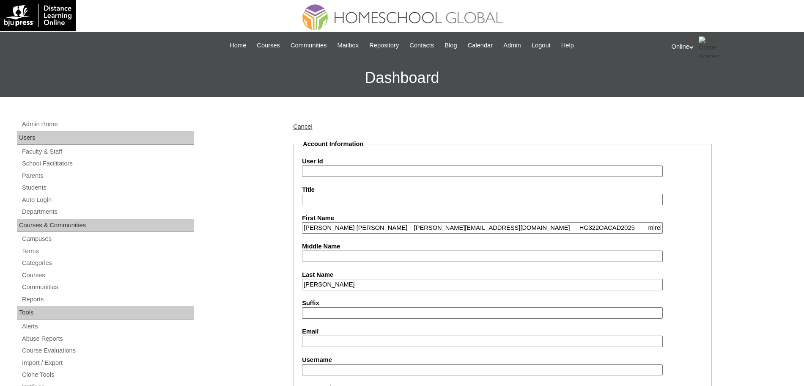
click at [372, 228] on input "Mirelle Alyanna Olivia annabarrera@ymail.com HG322OACAD2025 mirelle.barrera2025…" at bounding box center [482, 227] width 361 height 11
type input "Mirelle Alyanna Olivia"
click at [325, 338] on input "Email" at bounding box center [482, 340] width 361 height 11
paste input "annabarrera@ymail.com HG322OACAD2025 mirelle.barrera2025 mnbvc"
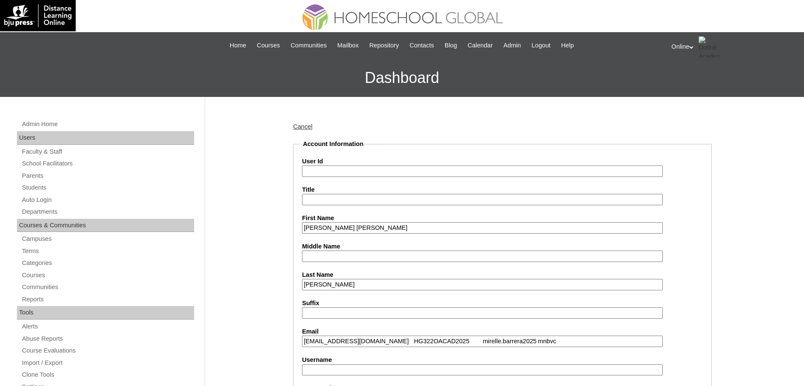
click at [386, 341] on input "annabarrera@ymail.com HG322OACAD2025 mirelle.barrera2025 mnbvc" at bounding box center [482, 340] width 361 height 11
type input "annabarrera@ymail.com"
click at [331, 173] on input "User Id" at bounding box center [482, 170] width 361 height 11
paste input "HG322OACAD2025 mirelle.barrera2025 mnbvc"
click at [371, 173] on input "HG322OACAD2025 mirelle.barrera2025 mnbvc" at bounding box center [482, 170] width 361 height 11
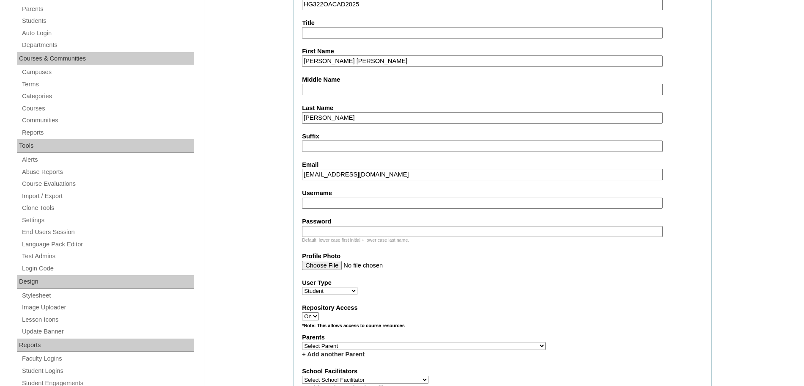
scroll to position [167, 0]
type input "HG322OACAD2025"
click at [322, 200] on input "Username" at bounding box center [482, 202] width 361 height 11
paste input "mirelle.barrera2025 mnbvc"
click at [373, 201] on input "mirelle.barrera2025 mnbvc" at bounding box center [482, 202] width 361 height 11
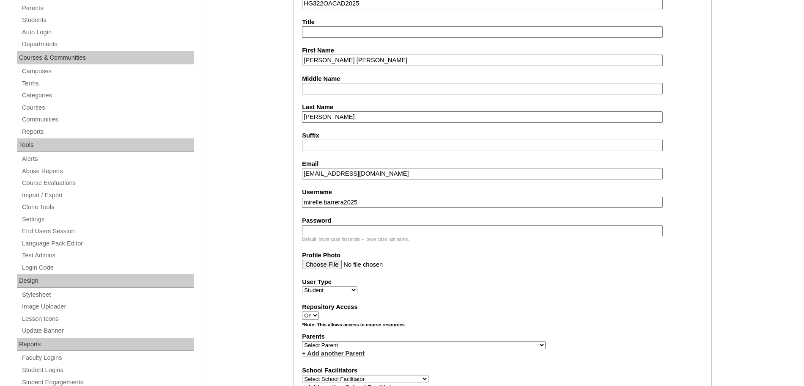
type input "mirelle.barrera2025"
click at [333, 232] on input "Password" at bounding box center [482, 230] width 361 height 11
paste input "mnbvc"
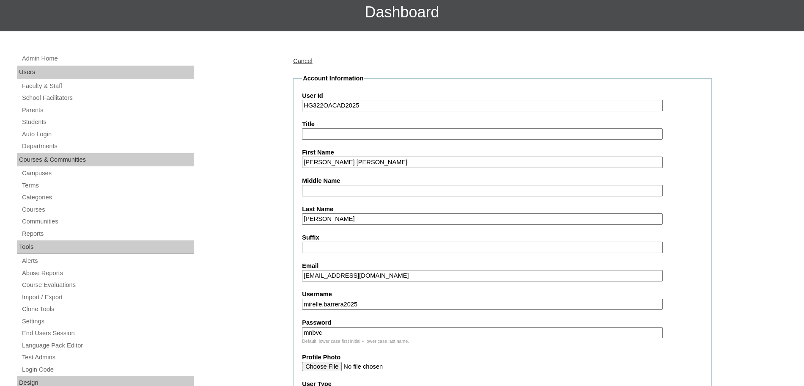
scroll to position [61, 0]
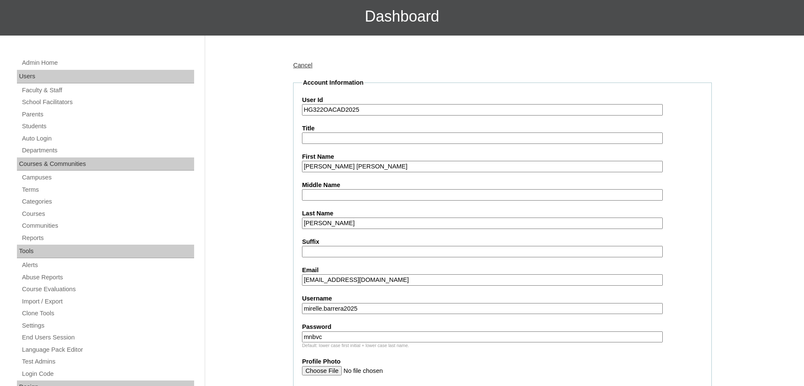
type input "mnbvc"
click at [365, 109] on input "HG322OACAD2025" at bounding box center [482, 109] width 361 height 11
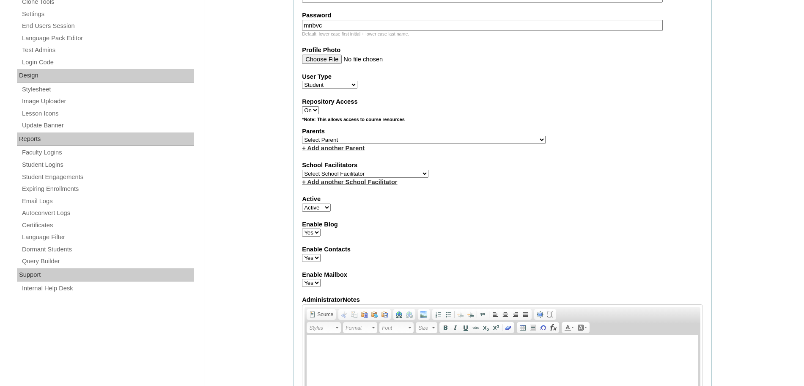
scroll to position [374, 0]
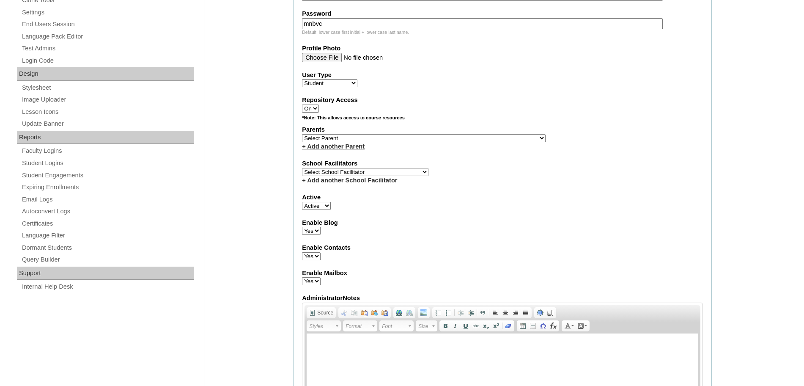
click at [379, 139] on select "Select Parent , , , , , , , , , , , , , , , , , , , , , , , , , , , , , , , , ,…" at bounding box center [424, 138] width 244 height 8
select select "44193"
click at [302, 134] on select "Select Parent , , , , , , , , , , , , , , , , , , , , , , , , , , , , , , , , ,…" at bounding box center [424, 138] width 244 height 8
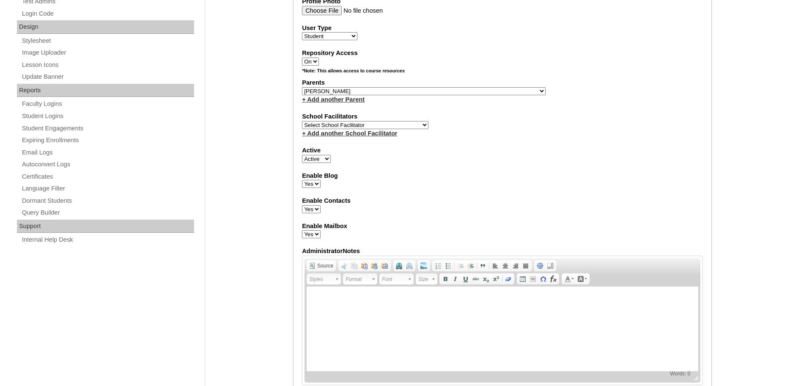
scroll to position [422, 0]
click at [384, 122] on select "Select School Facilitator Norman Añain Ruffa Abadijas Mary Abella Gloryfe Abion…" at bounding box center [365, 124] width 126 height 8
select select "43686"
click at [302, 120] on select "Select School Facilitator Norman Añain Ruffa Abadijas Mary Abella Gloryfe Abion…" at bounding box center [365, 124] width 126 height 8
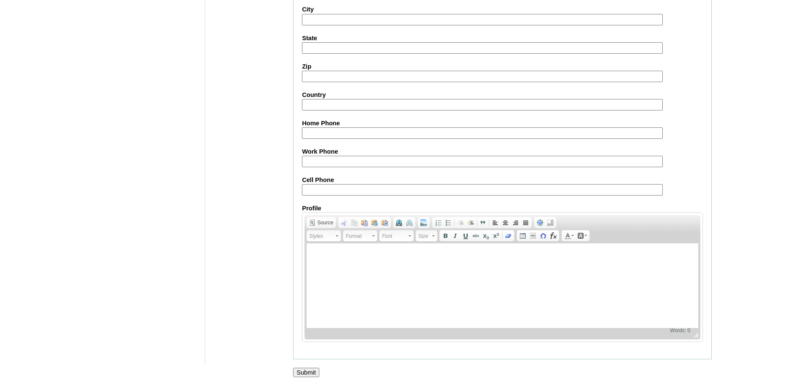
scroll to position [901, 0]
click at [305, 372] on input "Submit" at bounding box center [306, 372] width 26 height 9
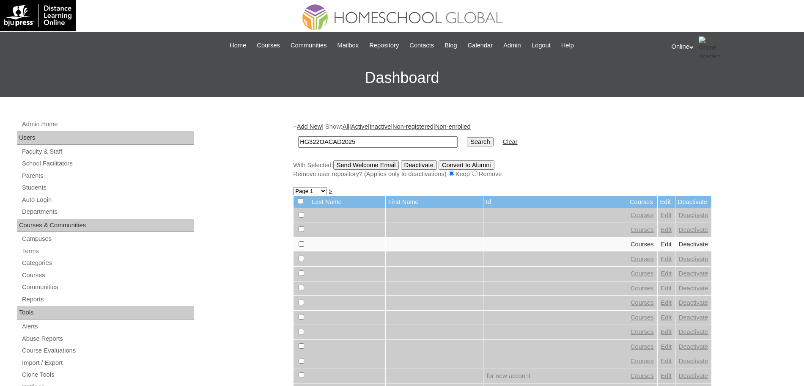
type input "HG322OACAD2025"
click at [467, 137] on input "Search" at bounding box center [480, 141] width 26 height 9
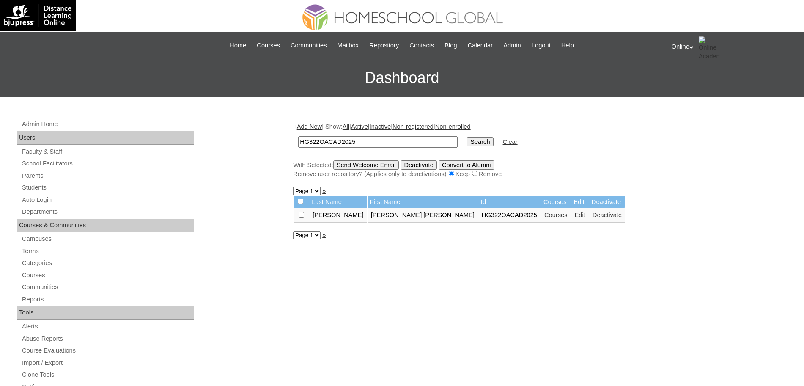
click at [544, 215] on link "Courses" at bounding box center [555, 214] width 23 height 7
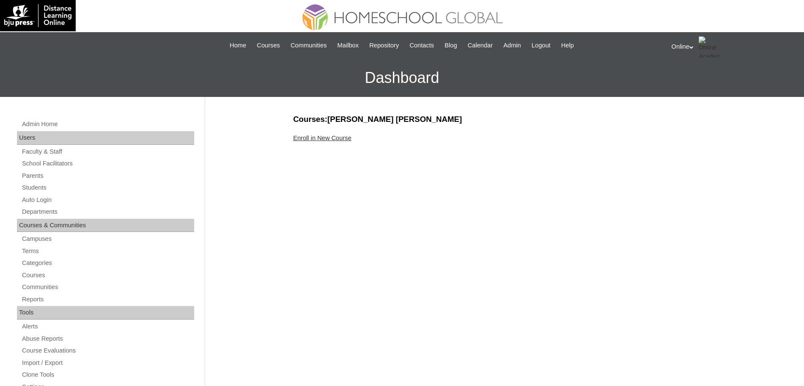
click at [336, 139] on link "Enroll in New Course" at bounding box center [322, 137] width 58 height 7
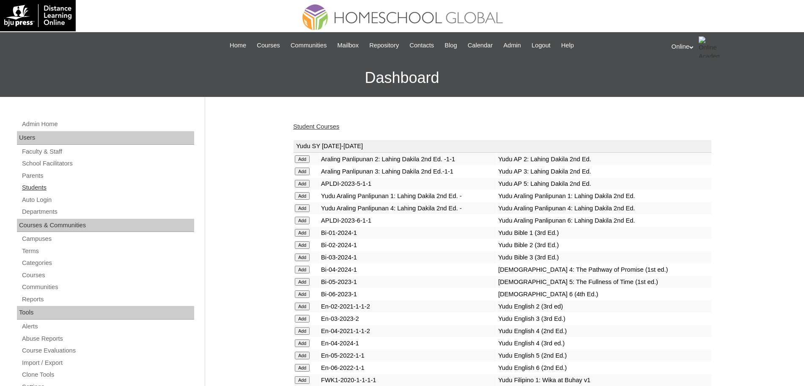
click at [45, 184] on link "Students" at bounding box center [107, 187] width 173 height 11
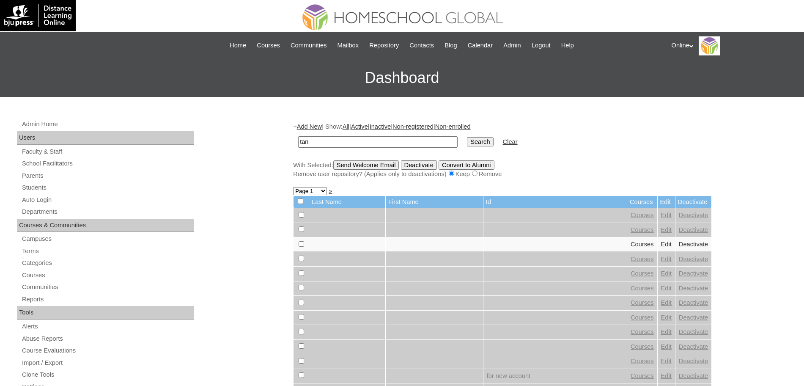
type input "tan"
click at [467, 137] on input "Search" at bounding box center [480, 141] width 26 height 9
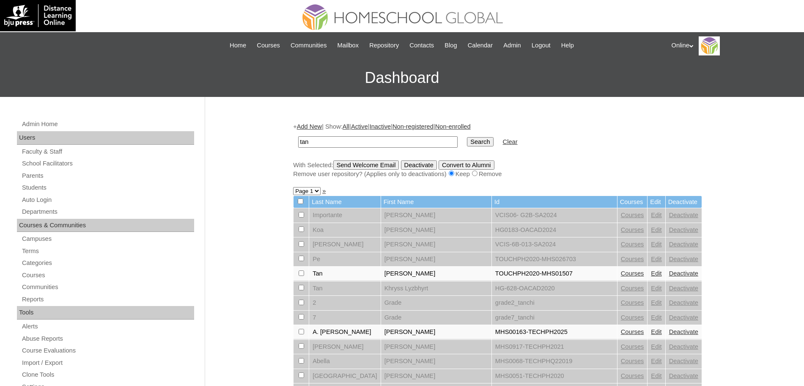
click at [382, 144] on input "tan" at bounding box center [377, 141] width 159 height 11
type input "t"
type input "jenz"
click at [467, 137] on input "Search" at bounding box center [480, 141] width 26 height 9
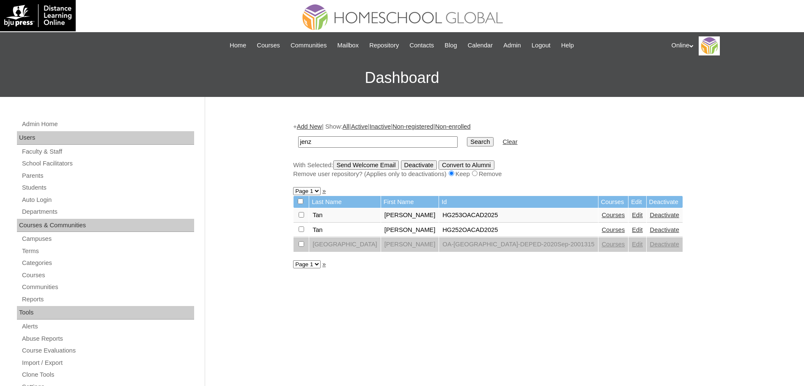
click at [602, 214] on link "Courses" at bounding box center [613, 214] width 23 height 7
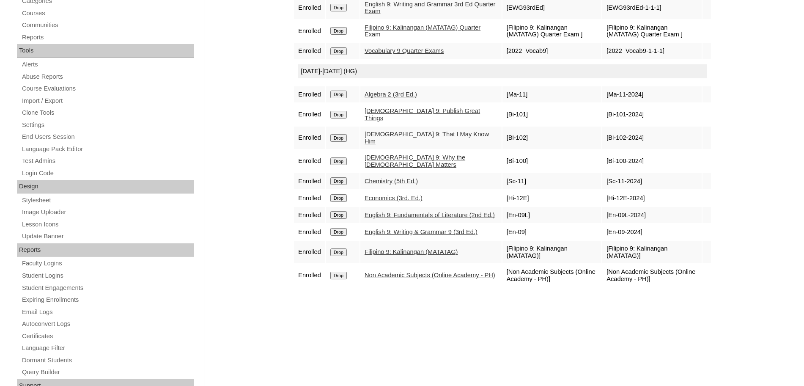
scroll to position [263, 0]
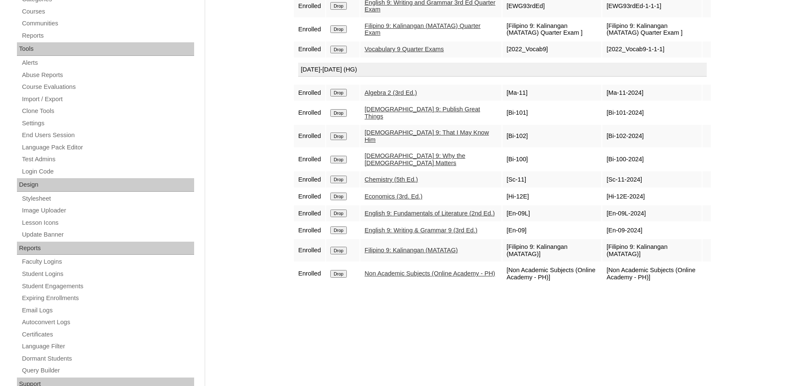
click at [427, 227] on link "English 9: Writing & Grammar 9 (3rd Ed.)" at bounding box center [421, 230] width 113 height 7
